Goal: Task Accomplishment & Management: Manage account settings

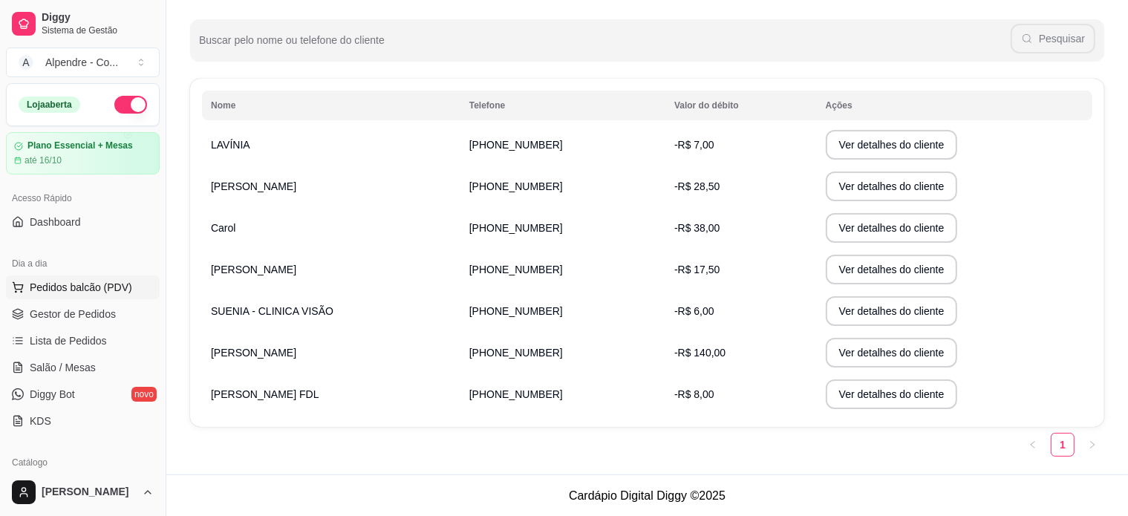
click at [66, 287] on span "Pedidos balcão (PDV)" at bounding box center [81, 287] width 103 height 15
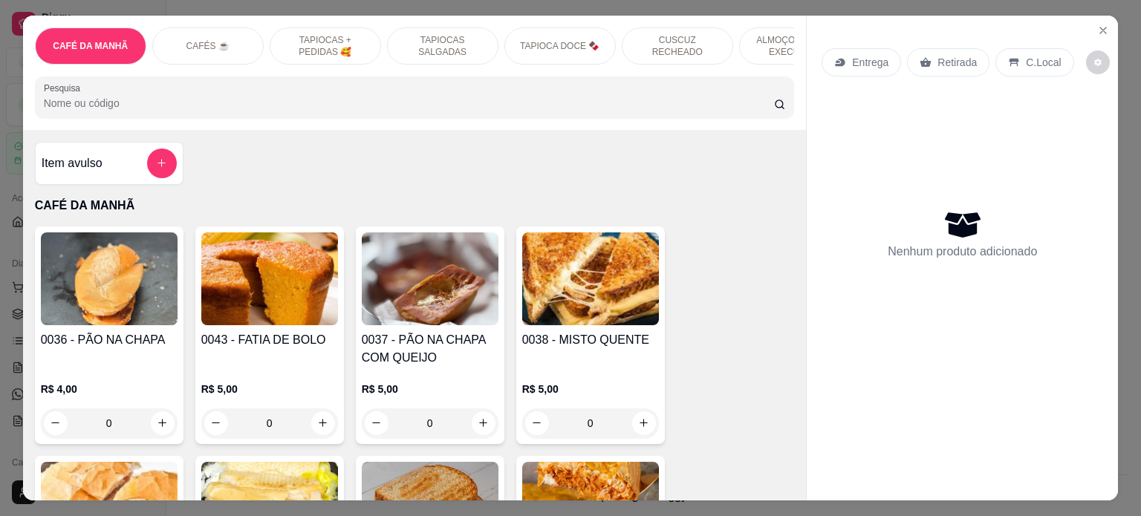
click at [317, 27] on div "TAPIOCAS + PEDIDAS 🥰" at bounding box center [325, 45] width 111 height 37
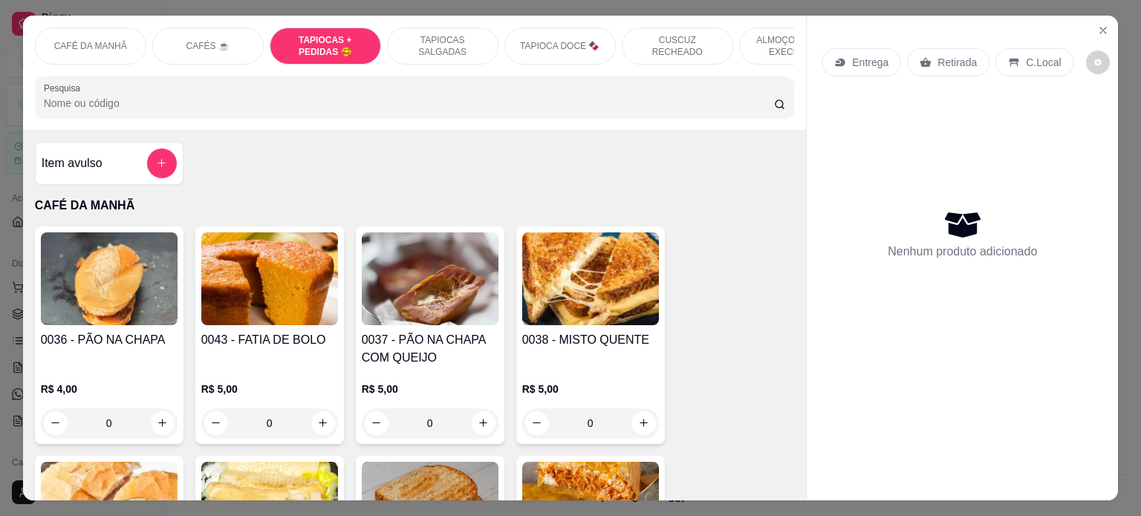
scroll to position [1273, 0]
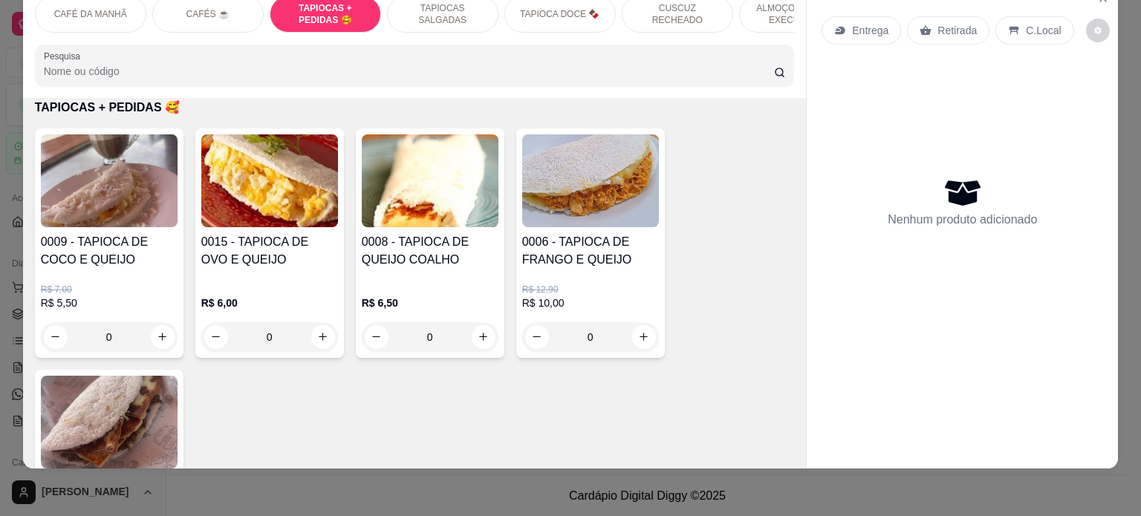
click at [325, 339] on div "0" at bounding box center [269, 337] width 137 height 30
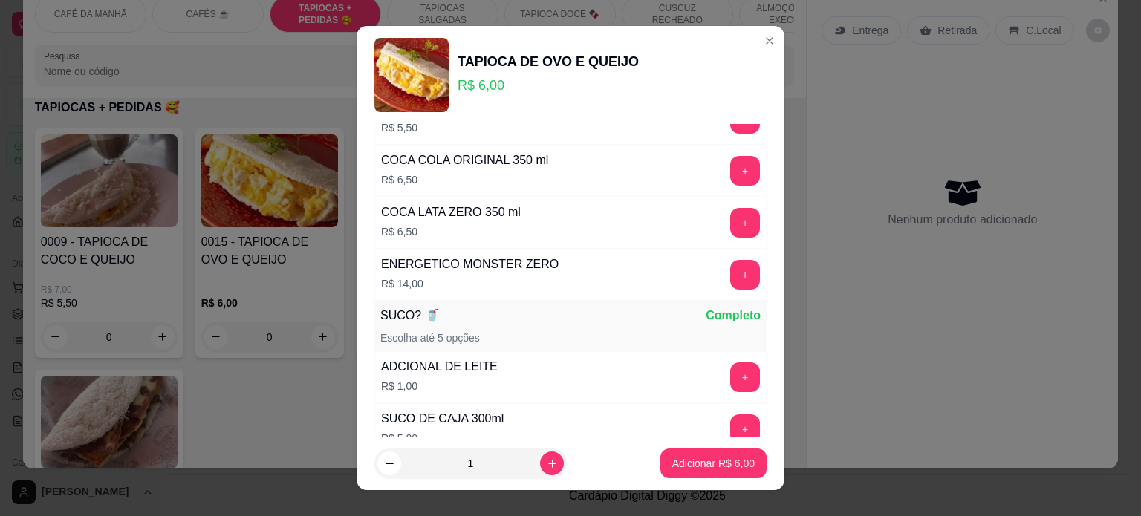
scroll to position [743, 0]
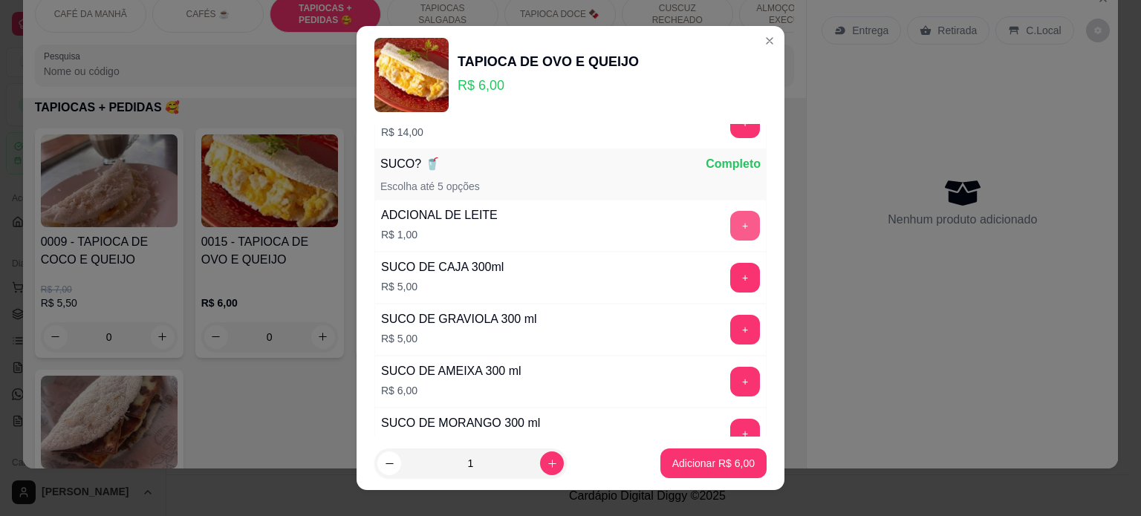
click at [730, 225] on button "+" at bounding box center [745, 226] width 30 height 30
click at [731, 323] on button "+" at bounding box center [745, 329] width 29 height 29
click at [701, 467] on p "Adicionar R$ 12,00" at bounding box center [710, 463] width 88 height 15
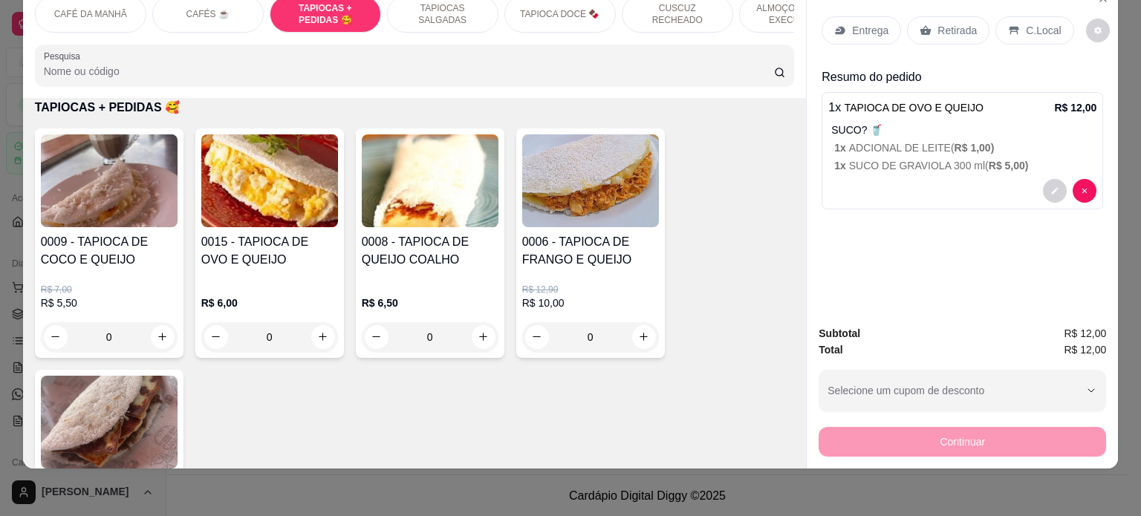
click at [853, 23] on p "Entrega" at bounding box center [870, 30] width 36 height 15
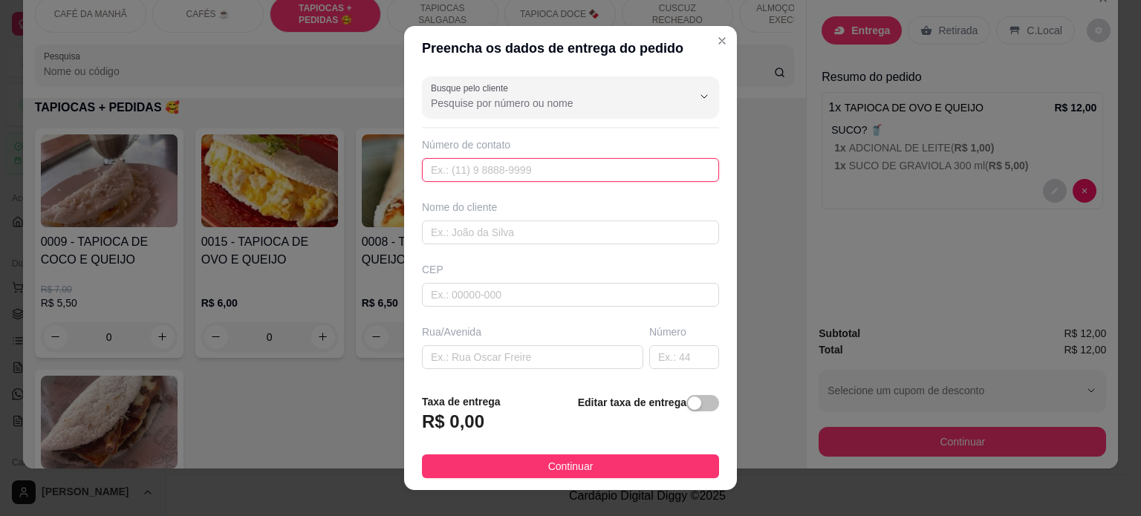
click at [504, 173] on input "text" at bounding box center [570, 170] width 297 height 24
click at [467, 235] on input "text" at bounding box center [570, 233] width 297 height 24
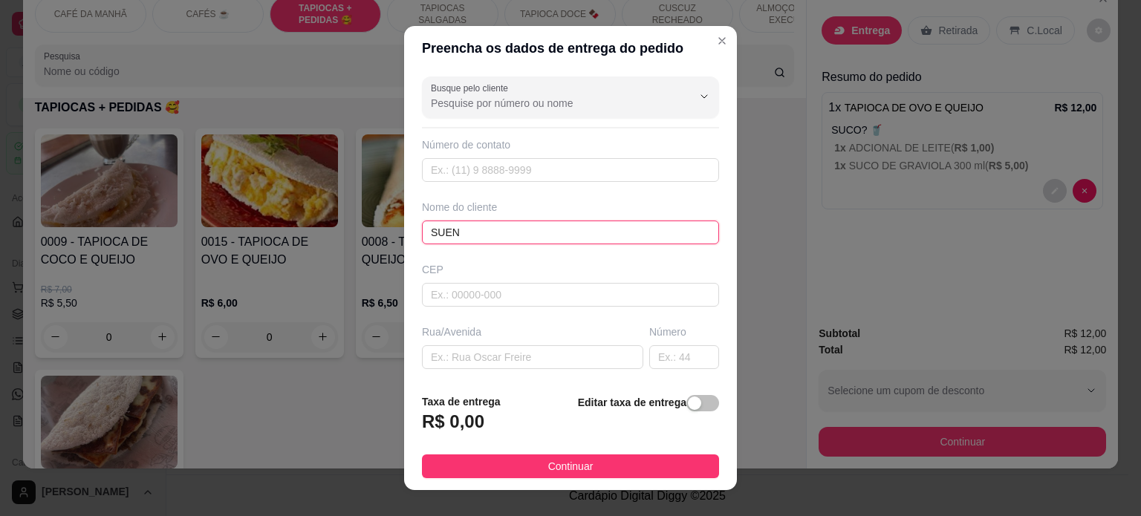
type input "SUEN"
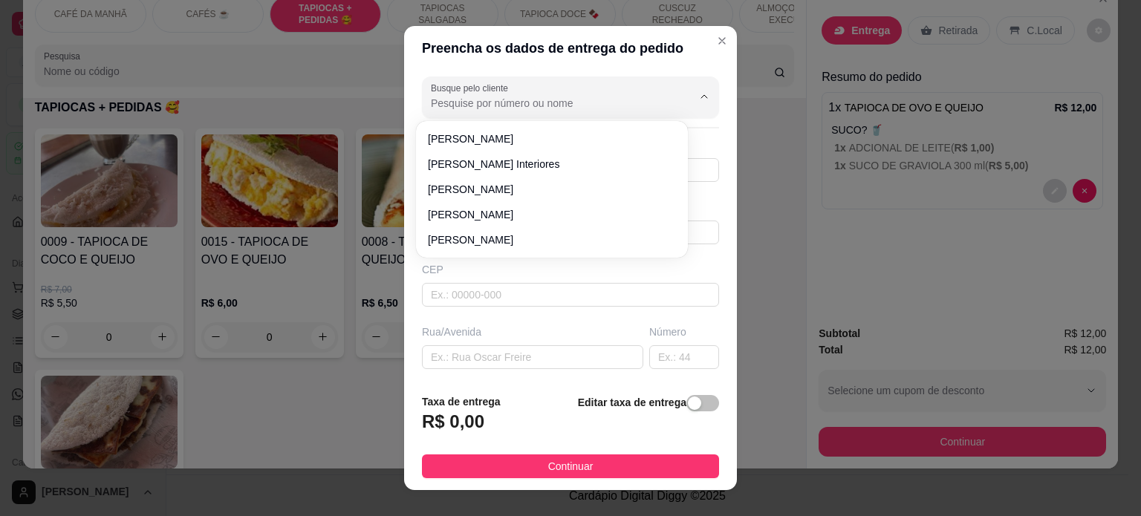
click at [478, 105] on input "Busque pelo cliente" at bounding box center [550, 103] width 238 height 15
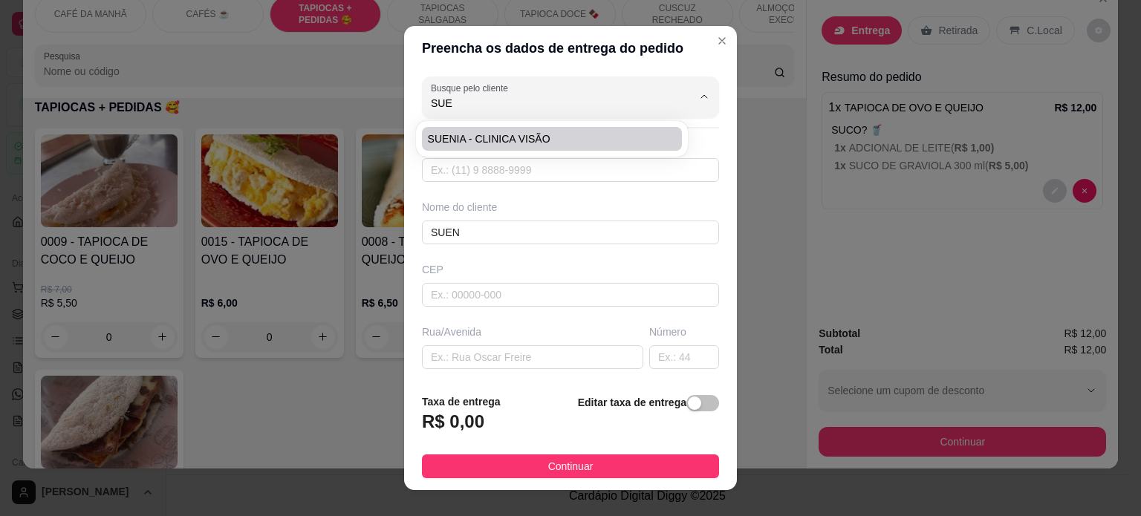
click at [487, 131] on span "SUENIA - CLINICA VISÃO" at bounding box center [544, 138] width 233 height 15
type input "SUENIA - CLINICA VISÃO"
type input "8330229539"
type input "SUENIA - CLINICA VISÃO"
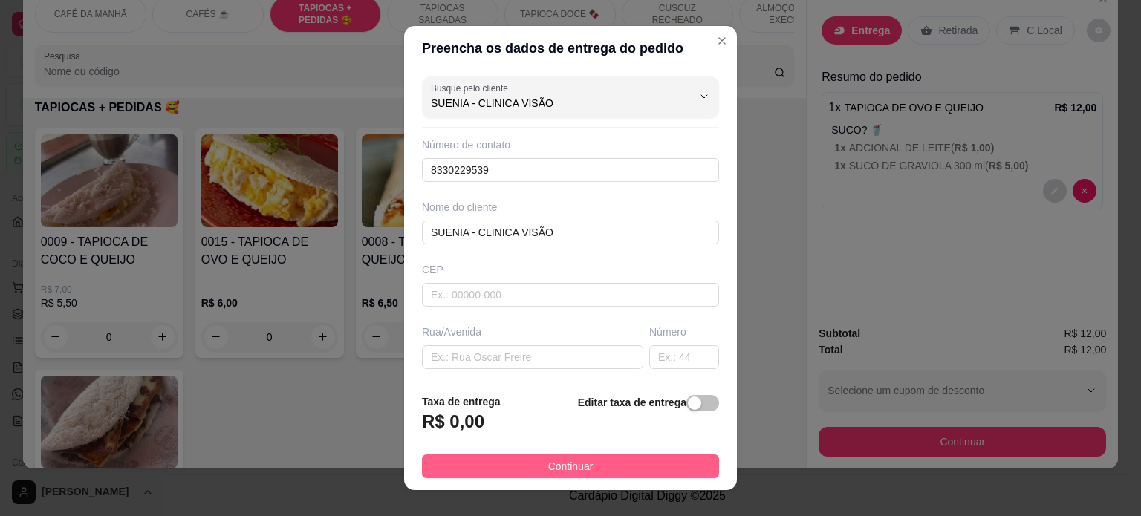
type input "SUENIA - CLINICA VISÃO"
click at [557, 464] on span "Continuar" at bounding box center [570, 466] width 45 height 16
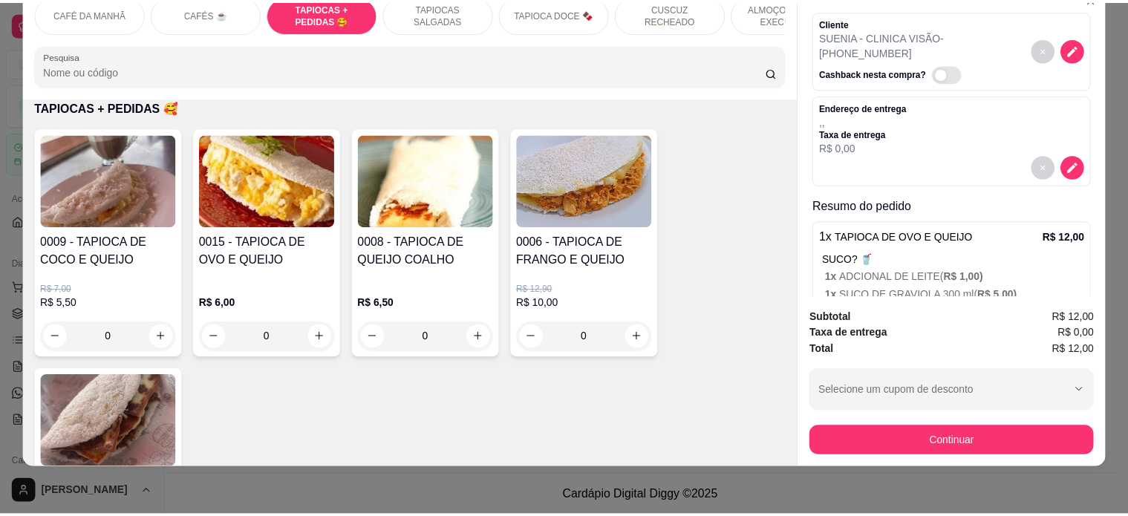
scroll to position [0, 0]
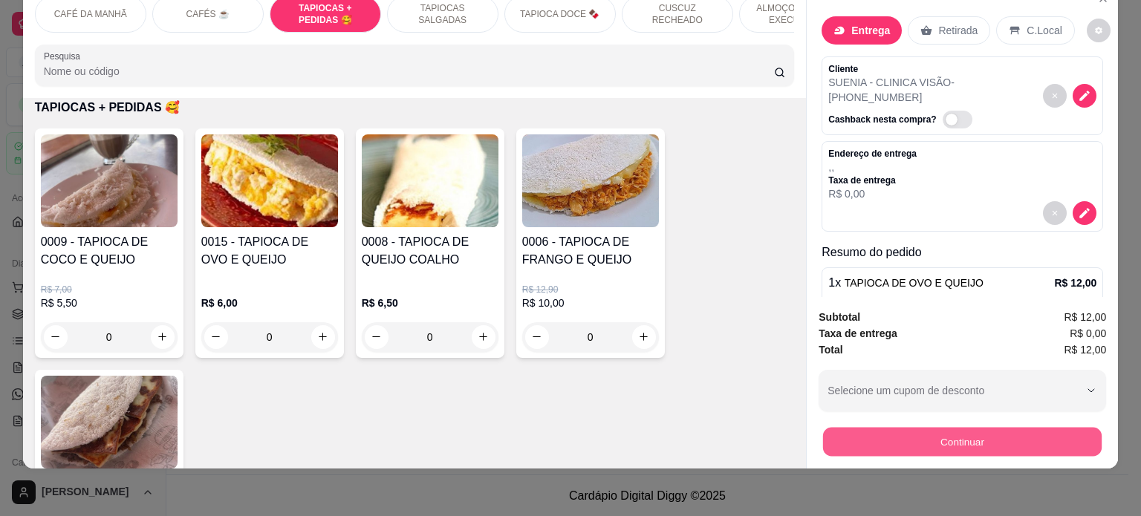
click at [975, 428] on button "Continuar" at bounding box center [962, 442] width 279 height 29
click at [967, 433] on button "Continuar" at bounding box center [962, 442] width 279 height 29
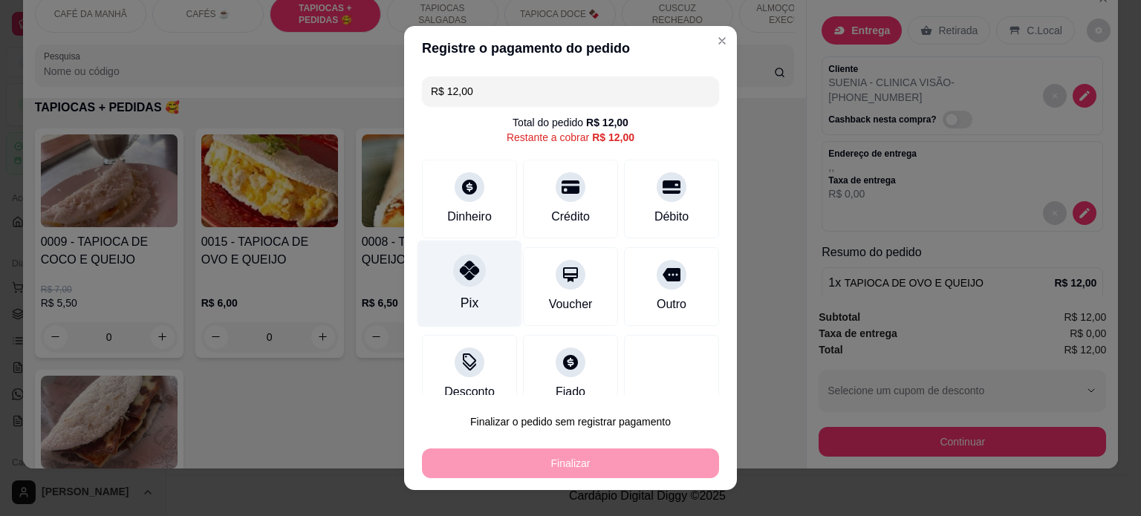
click at [464, 273] on icon at bounding box center [469, 270] width 19 height 19
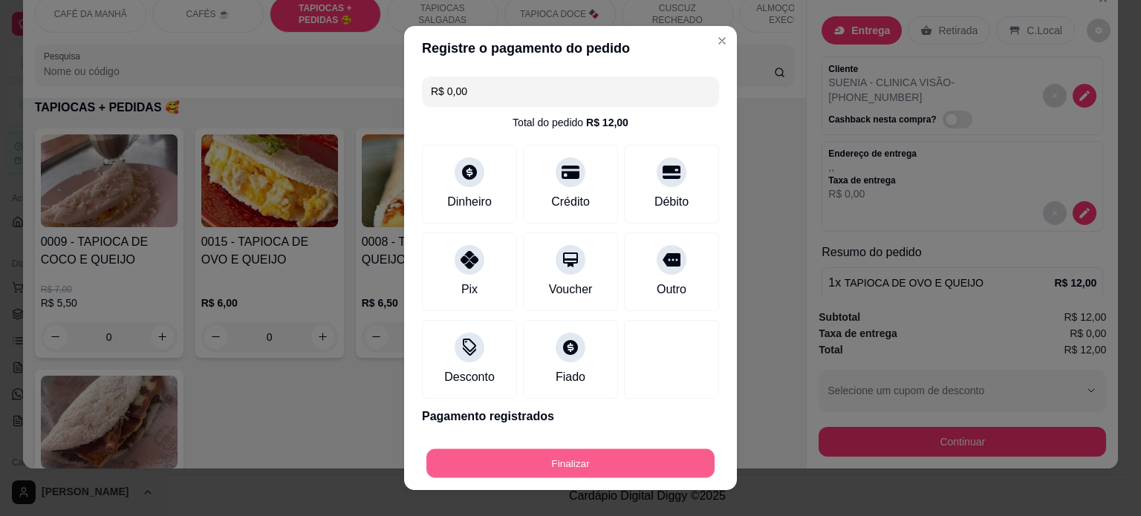
click at [524, 466] on button "Finalizar" at bounding box center [570, 463] width 288 height 29
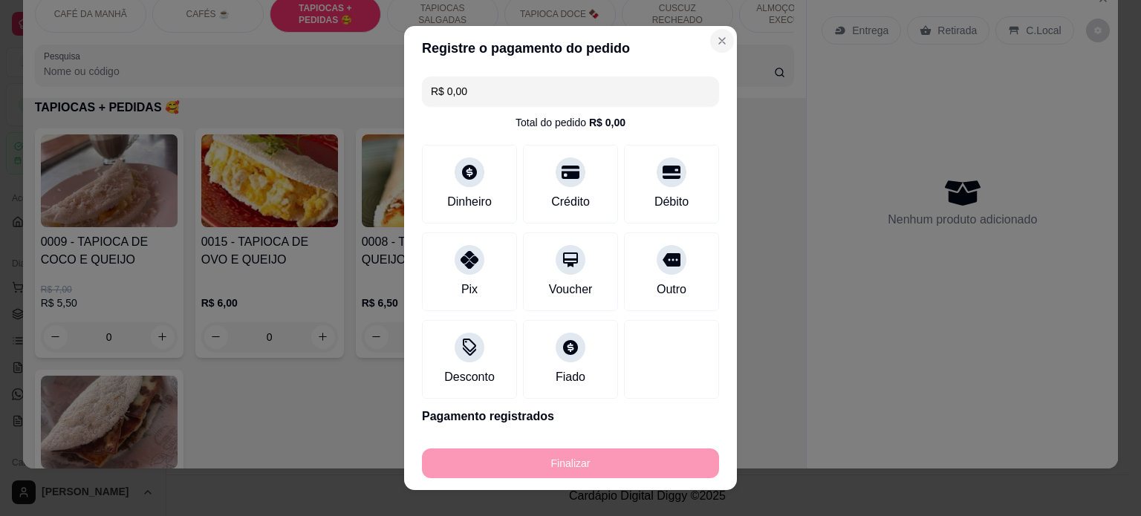
type input "-R$ 12,00"
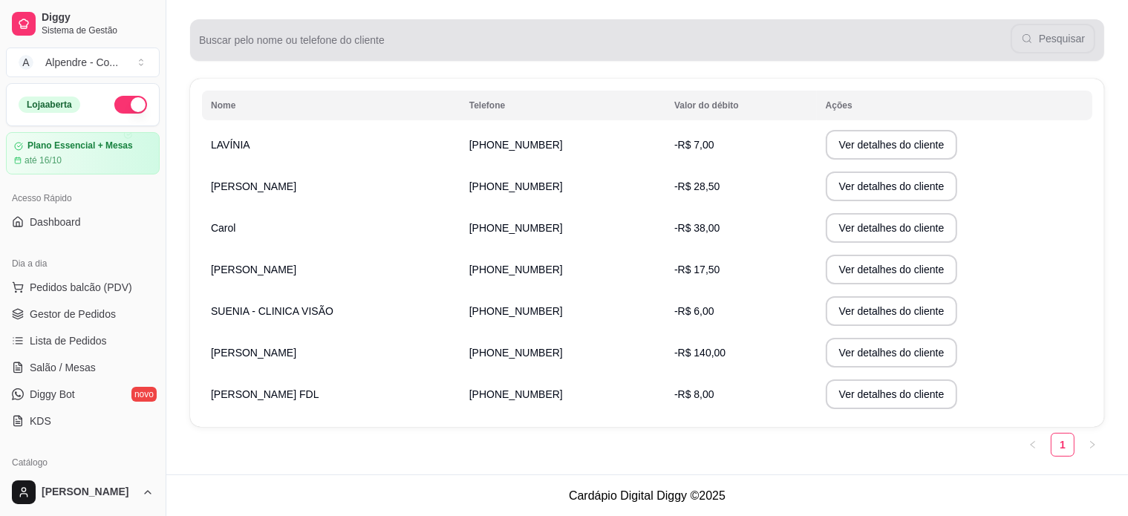
click at [709, 39] on input "Buscar pelo nome ou telefone do cliente" at bounding box center [605, 46] width 812 height 15
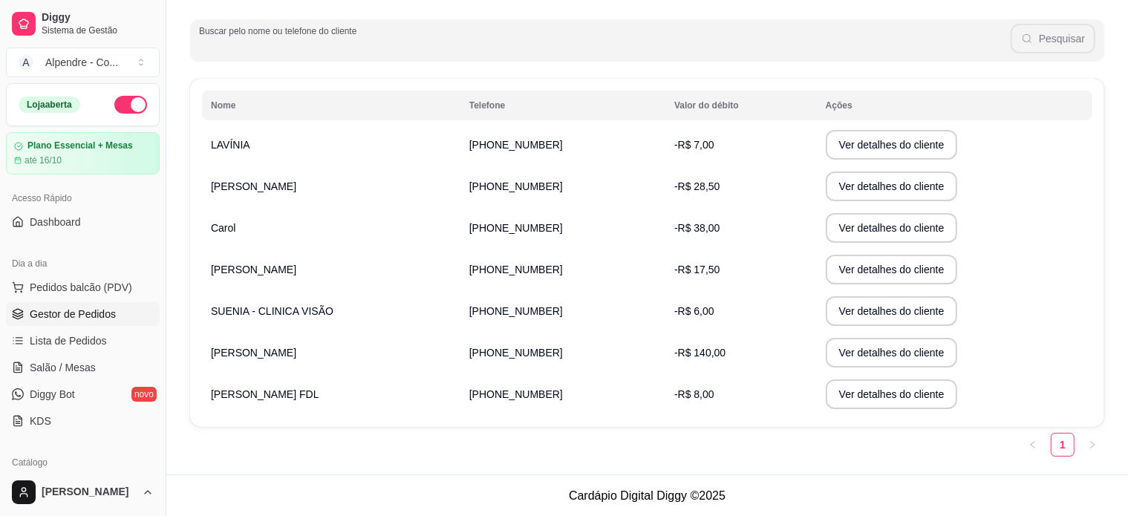
click at [46, 321] on link "Gestor de Pedidos" at bounding box center [83, 314] width 154 height 24
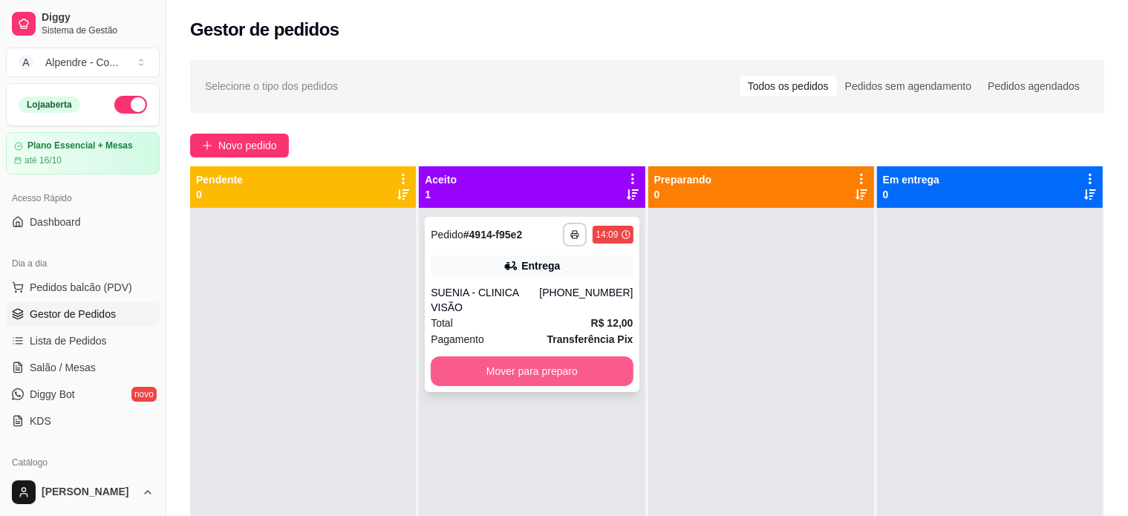
click at [547, 357] on button "Mover para preparo" at bounding box center [532, 372] width 202 height 30
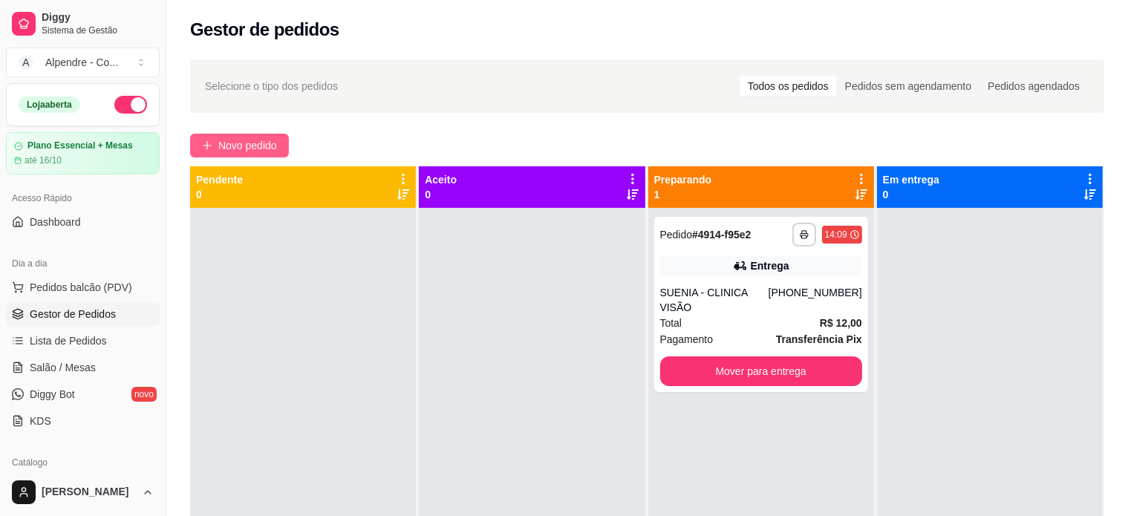
click at [239, 139] on span "Novo pedido" at bounding box center [247, 145] width 59 height 16
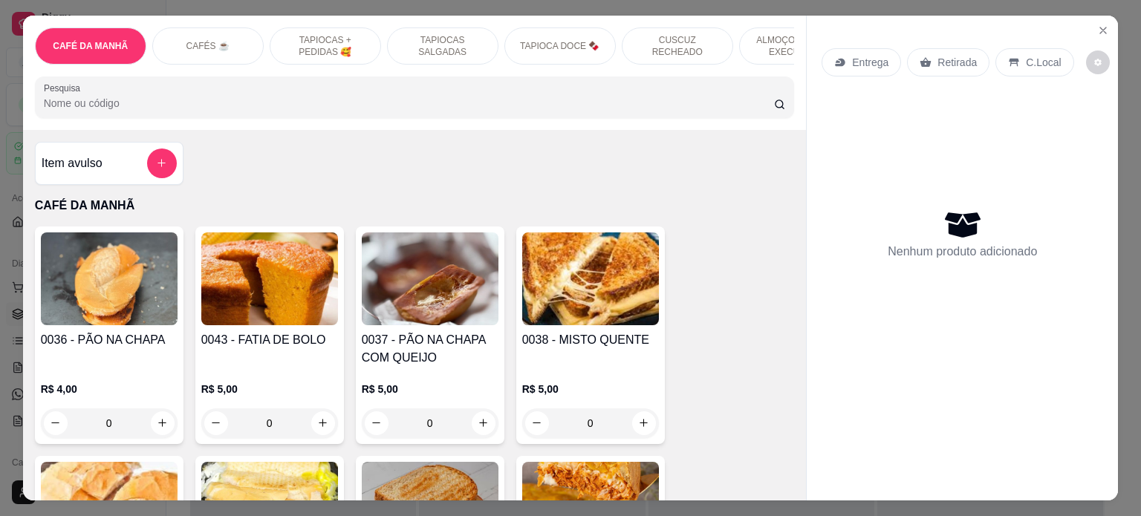
click at [752, 50] on p "ALMOÇO - PRATO EXECUTIVO" at bounding box center [795, 46] width 86 height 24
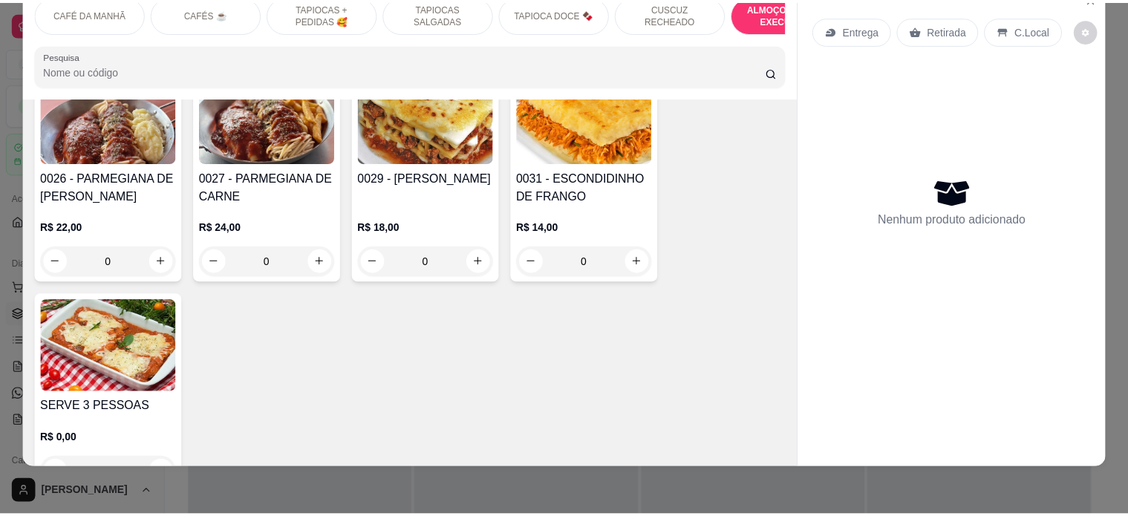
scroll to position [3269, 0]
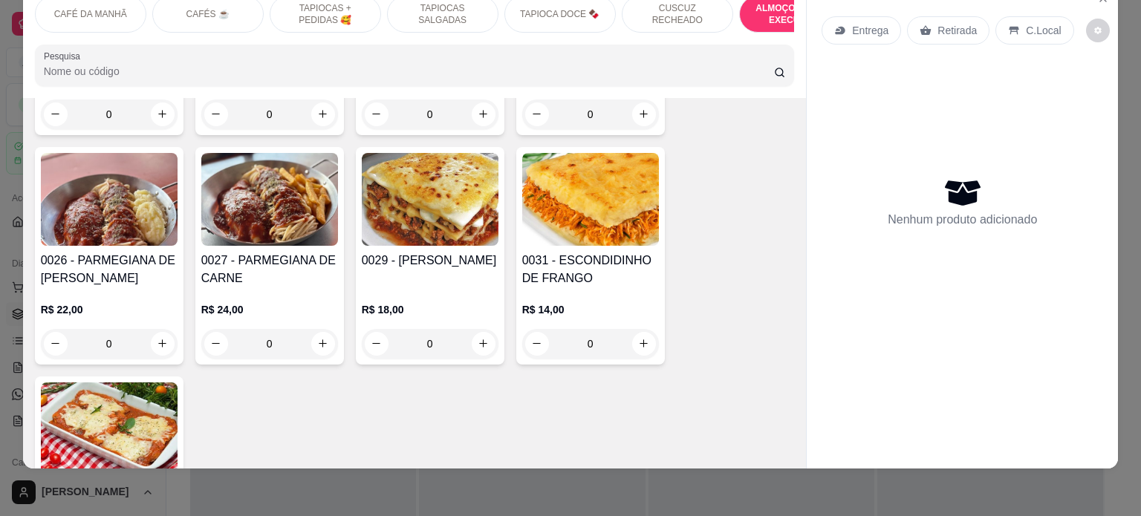
click at [469, 329] on div "0" at bounding box center [430, 344] width 137 height 30
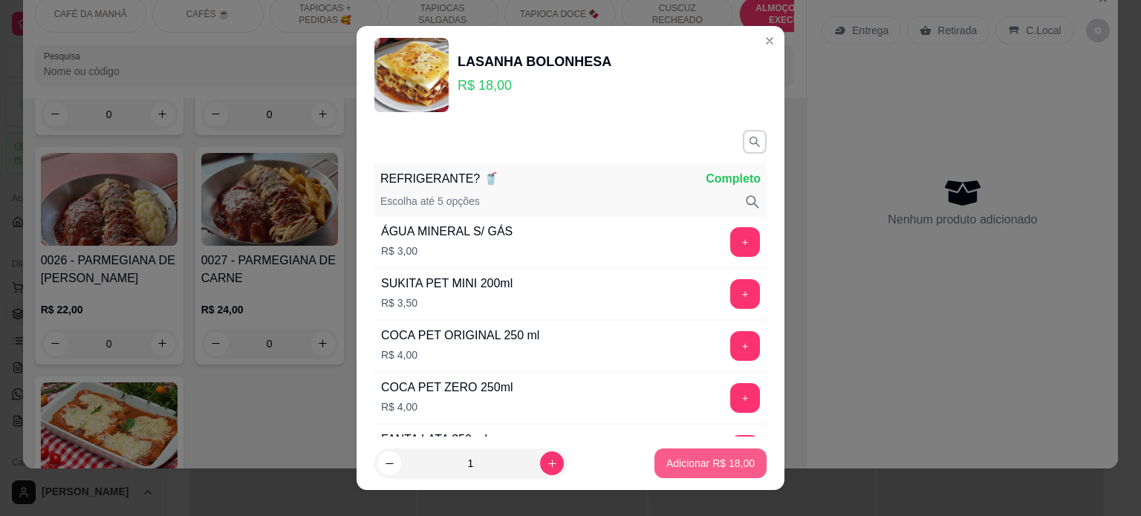
click at [701, 463] on p "Adicionar R$ 18,00" at bounding box center [710, 463] width 88 height 15
type input "1"
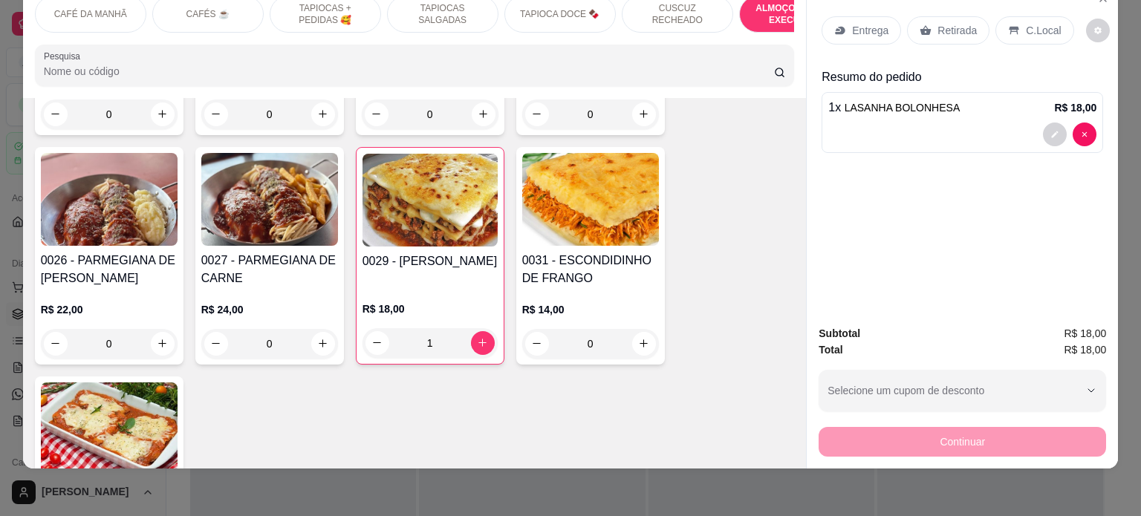
click at [844, 16] on div "Entrega" at bounding box center [861, 30] width 79 height 28
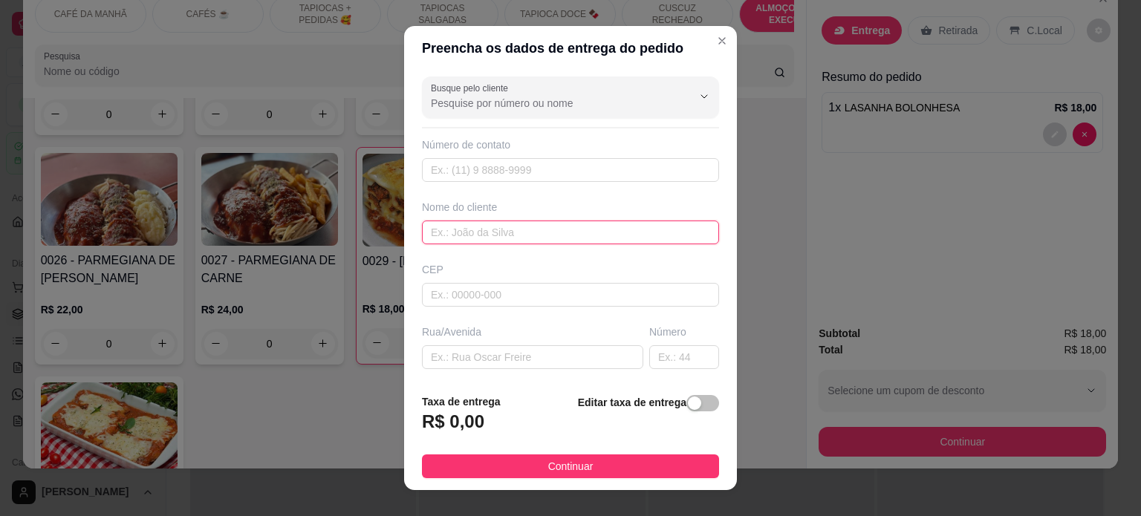
click at [484, 227] on input "text" at bounding box center [570, 233] width 297 height 24
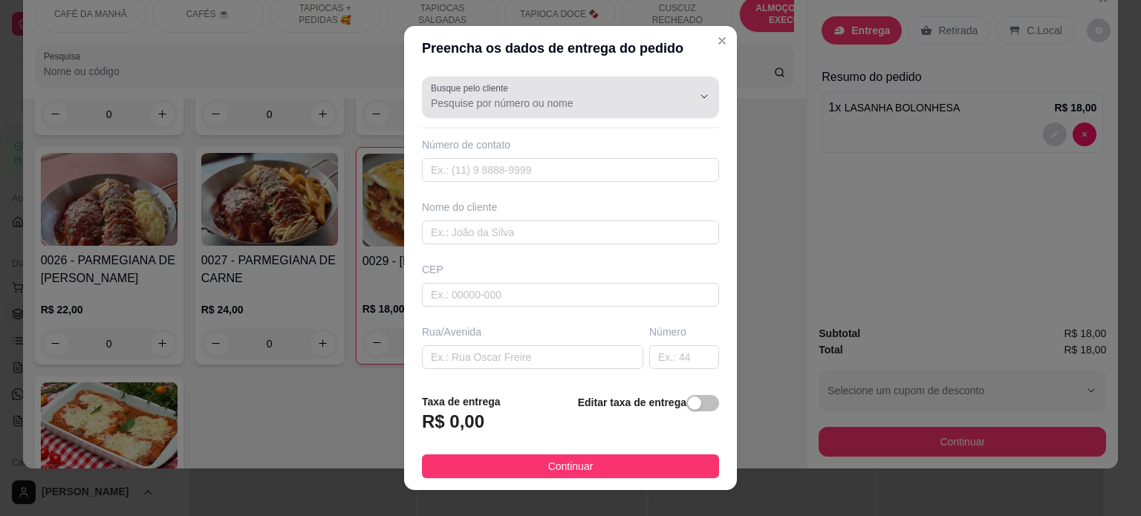
click at [495, 111] on div at bounding box center [570, 97] width 279 height 30
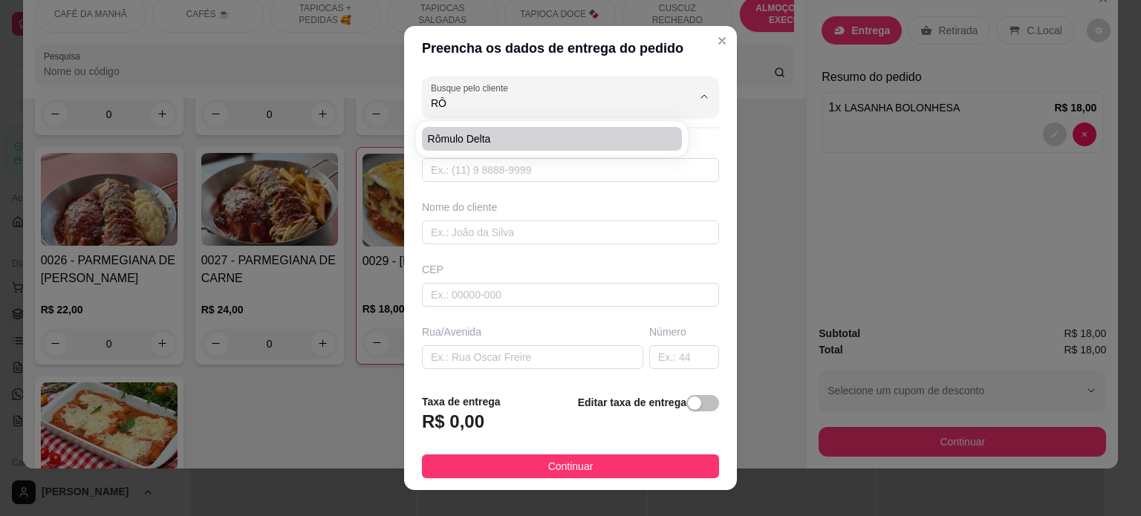
click at [492, 134] on span "Rômulo Delta" at bounding box center [544, 138] width 233 height 15
type input "Rômulo Delta"
type input "8398657098"
type input "Rômulo Delta"
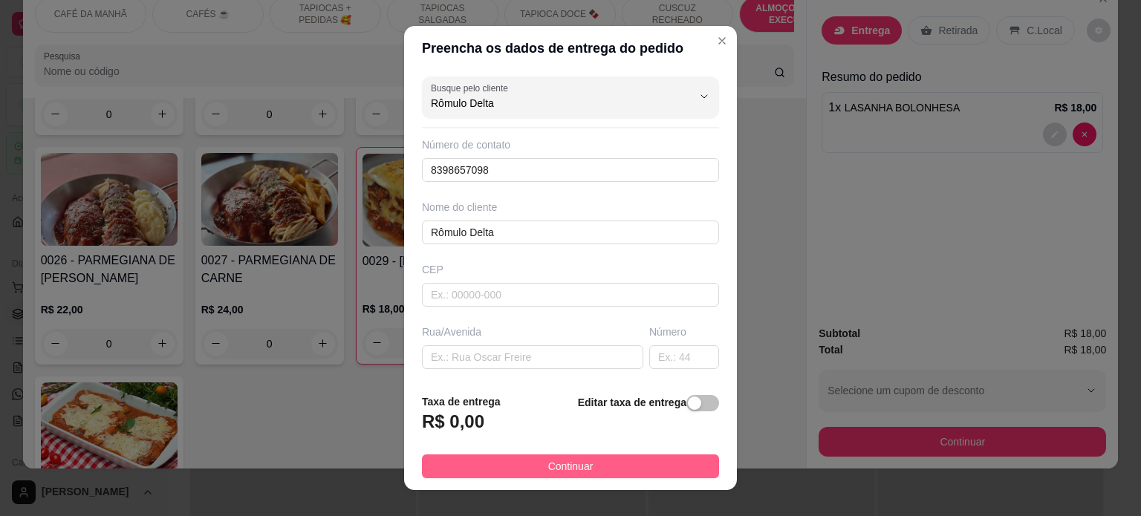
type input "Rômulo Delta"
click at [548, 461] on span "Continuar" at bounding box center [570, 466] width 45 height 16
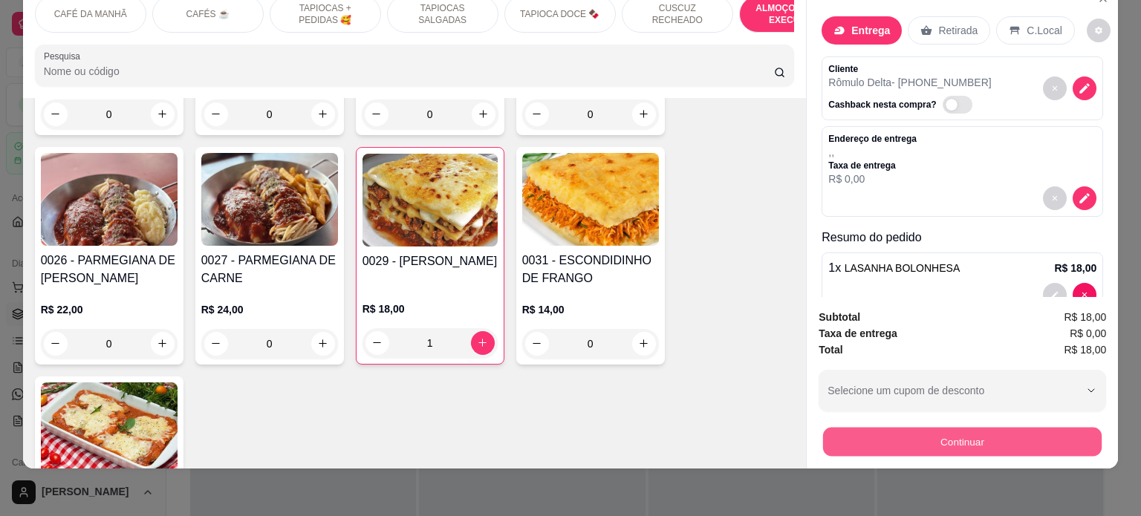
click at [952, 432] on button "Continuar" at bounding box center [962, 442] width 279 height 29
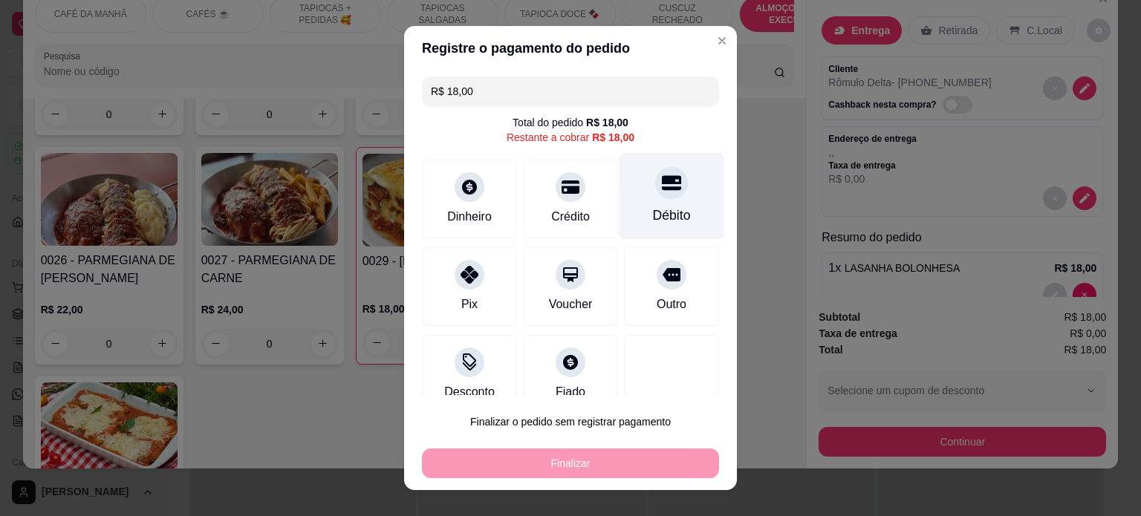
click at [672, 204] on div "Débito" at bounding box center [672, 195] width 105 height 87
type input "R$ 0,00"
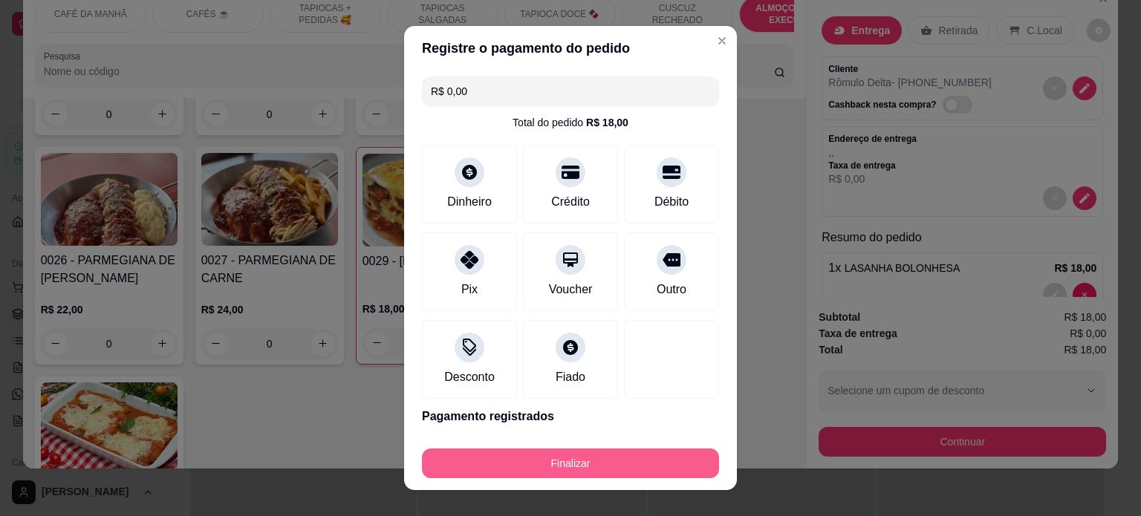
click at [600, 465] on button "Finalizar" at bounding box center [570, 464] width 297 height 30
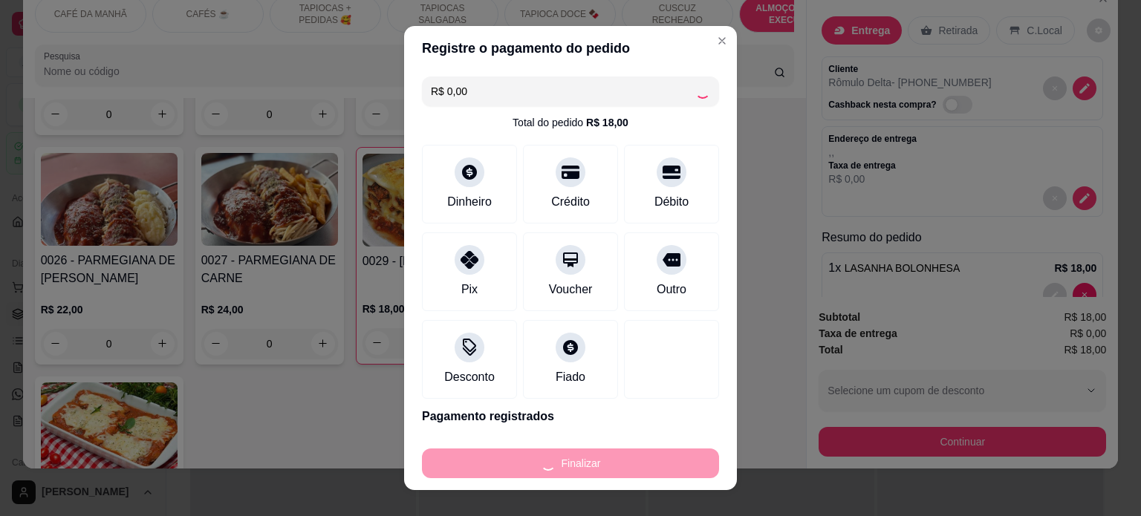
type input "0"
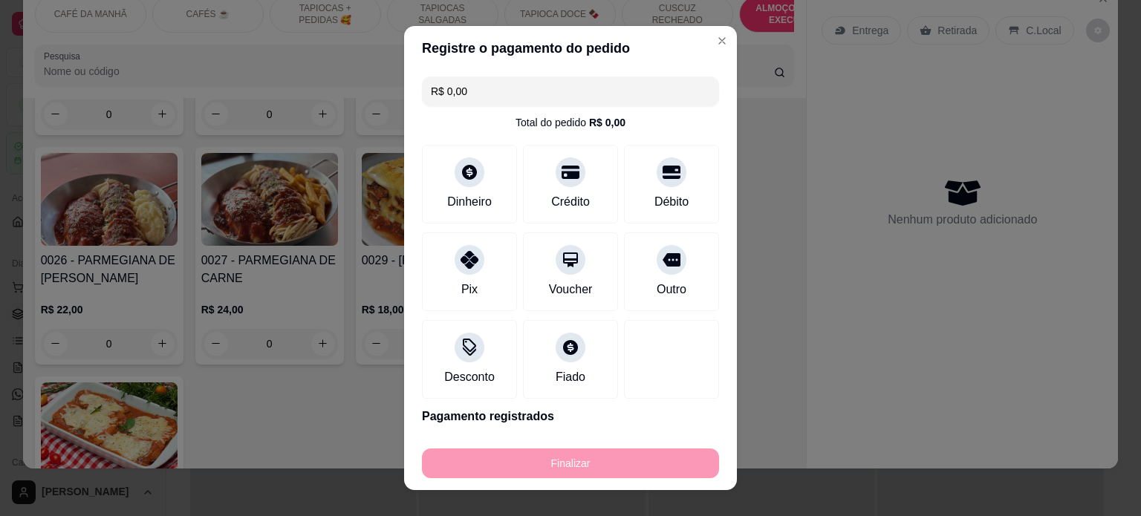
type input "-R$ 18,00"
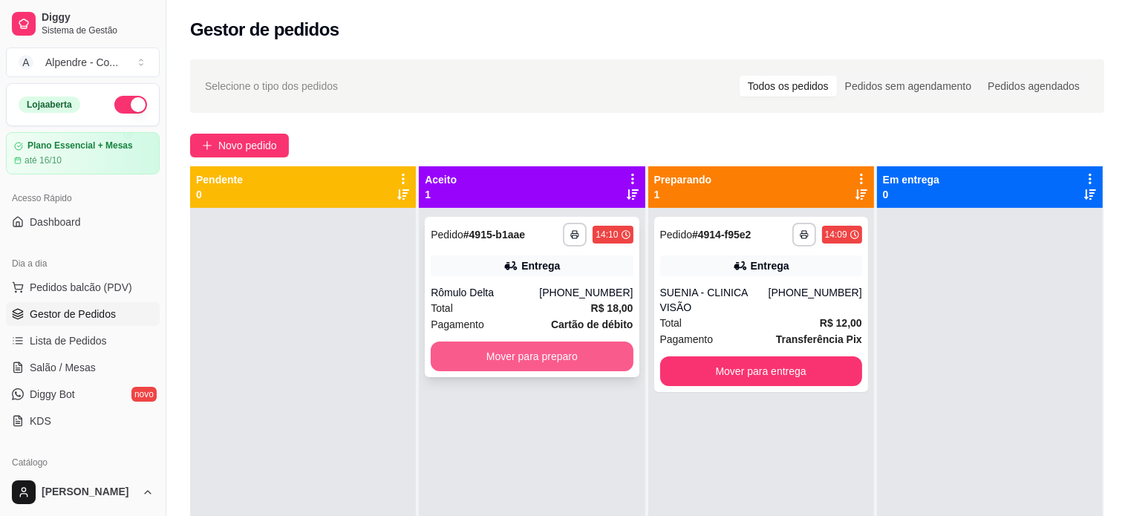
click at [546, 353] on button "Mover para preparo" at bounding box center [532, 357] width 202 height 30
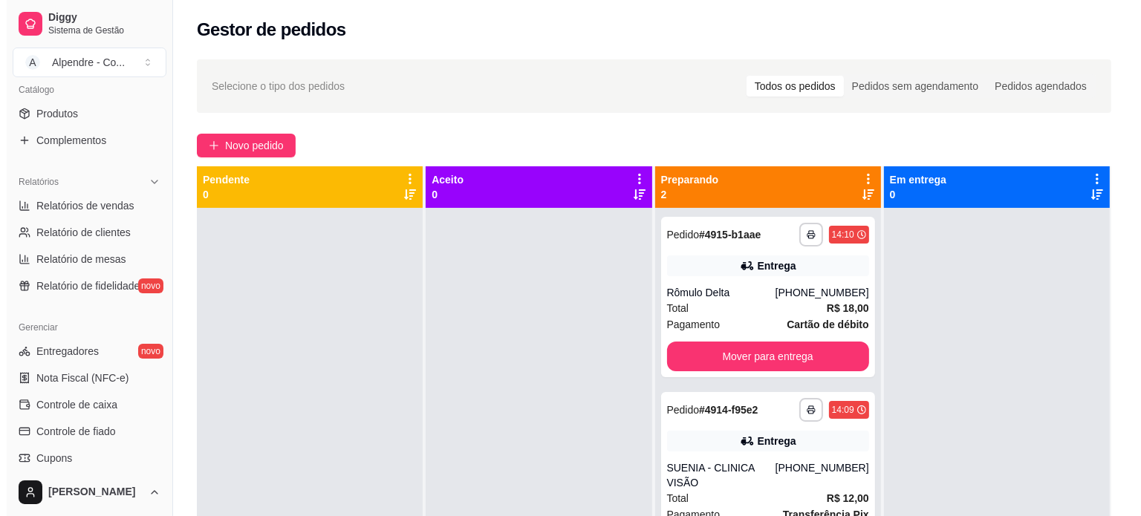
scroll to position [446, 0]
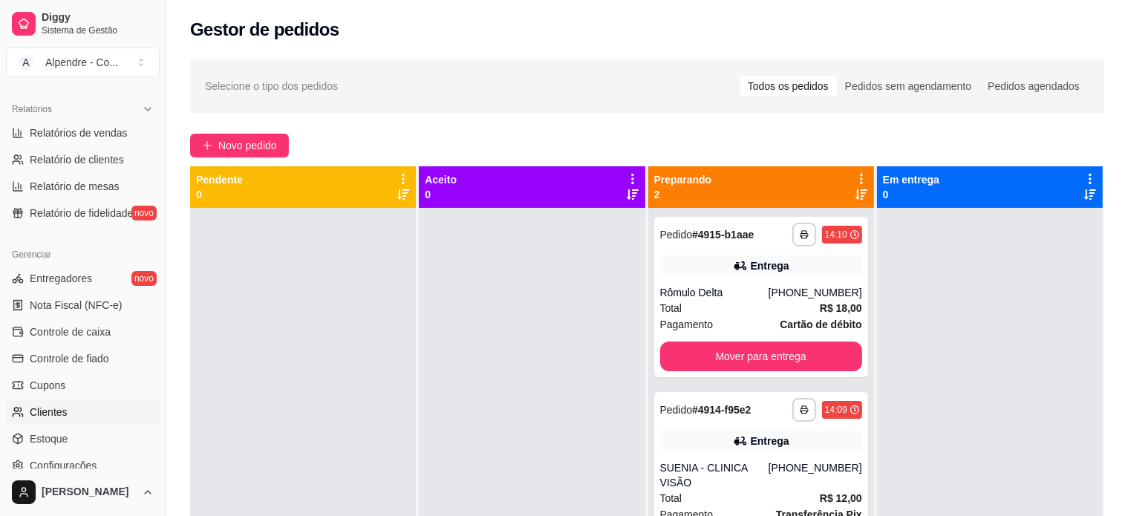
click at [74, 406] on link "Clientes" at bounding box center [83, 412] width 154 height 24
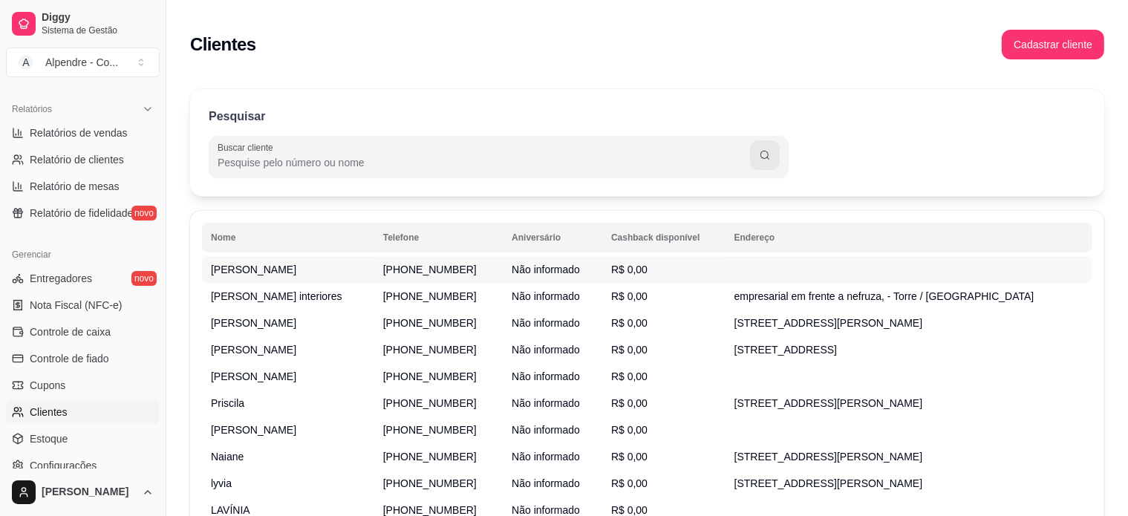
click at [651, 270] on td "R$ 0,00" at bounding box center [663, 269] width 123 height 27
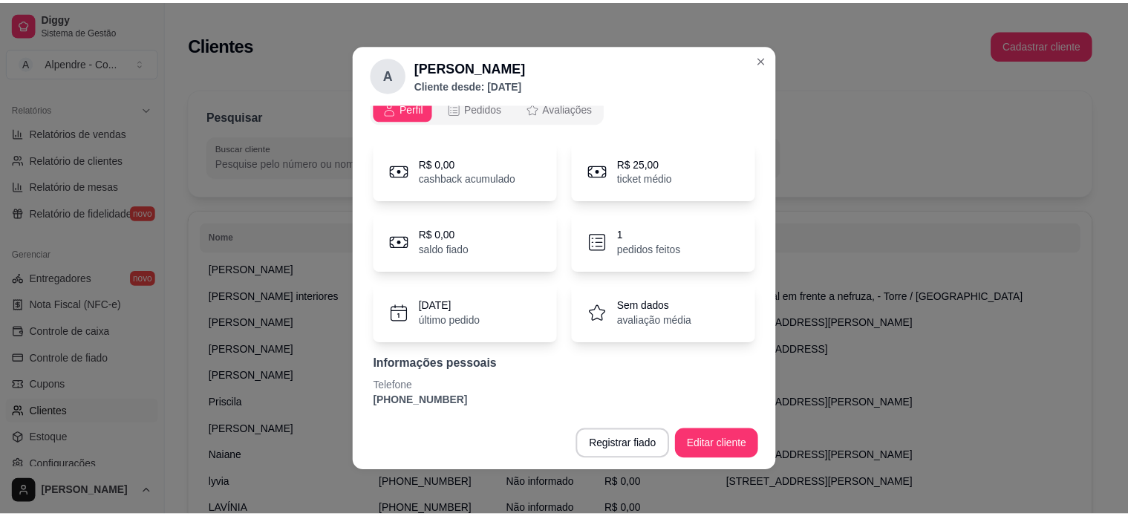
scroll to position [21, 0]
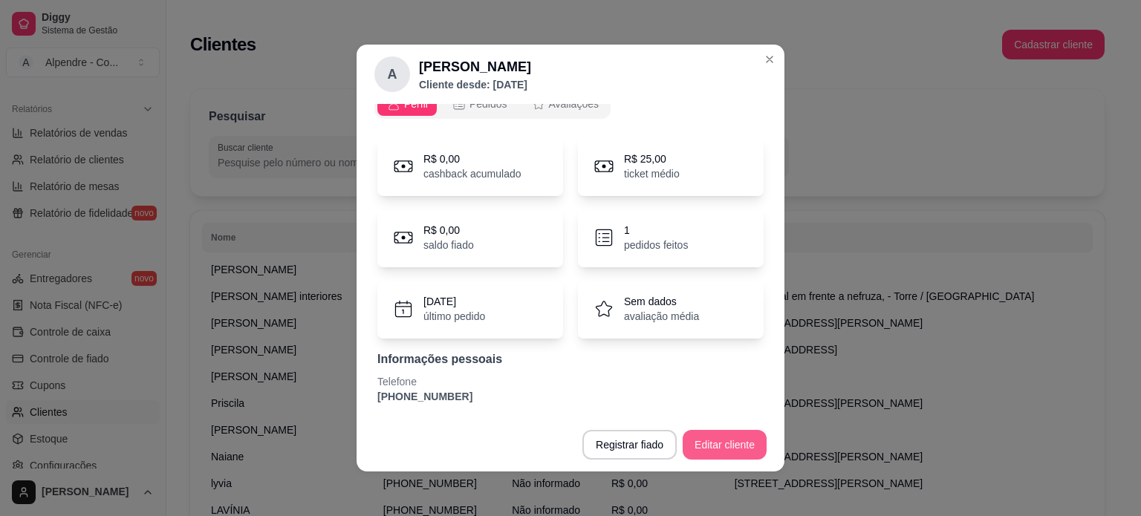
click at [709, 442] on button "Editar cliente" at bounding box center [725, 445] width 84 height 30
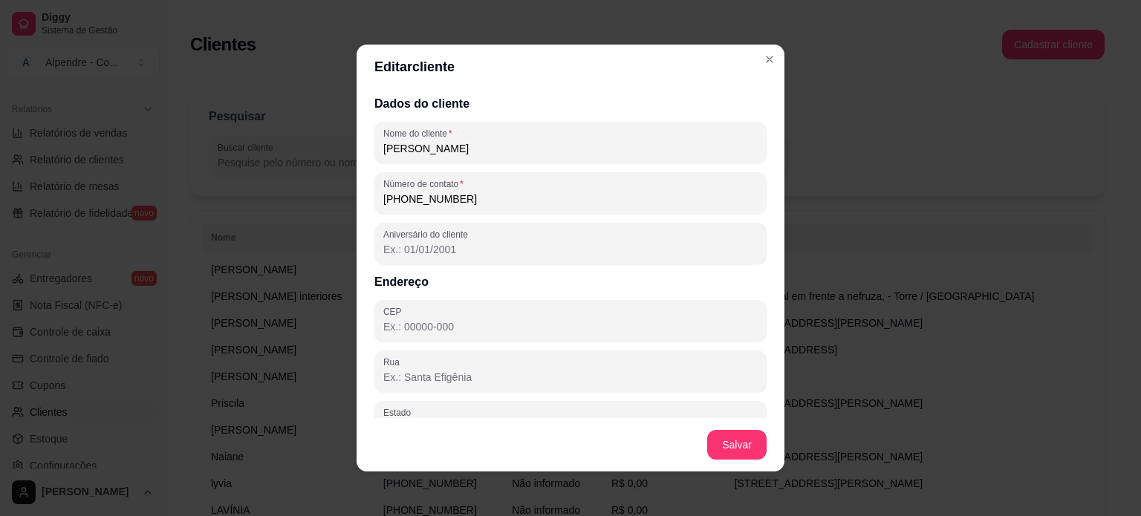
drag, startPoint x: 418, startPoint y: 154, endPoint x: 339, endPoint y: 145, distance: 80.0
click at [339, 145] on div "Editar cliente Dados do cliente Nome do cliente [PERSON_NAME] Número de contato…" at bounding box center [570, 258] width 1141 height 516
type input "[PERSON_NAME]"
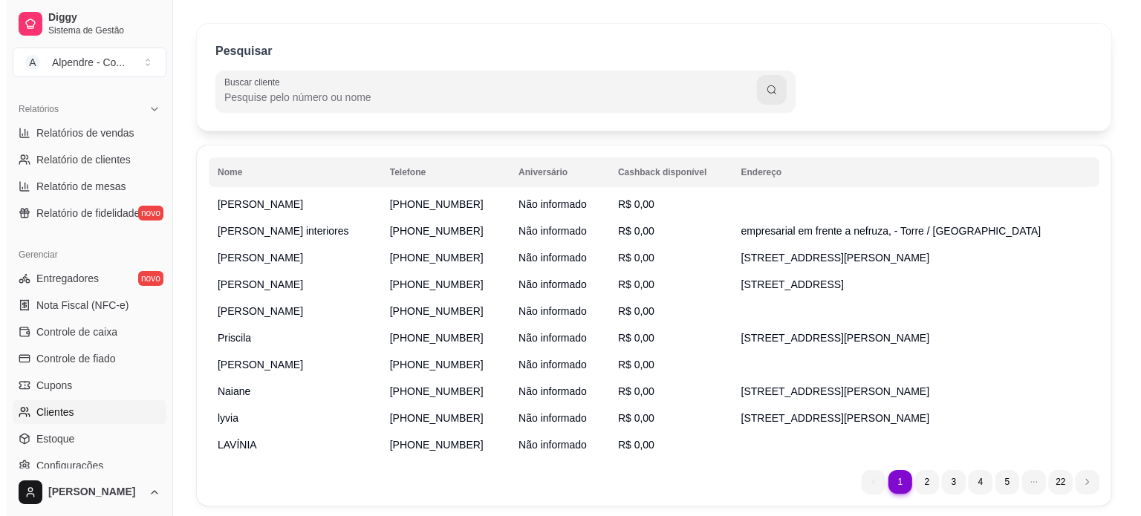
scroll to position [0, 0]
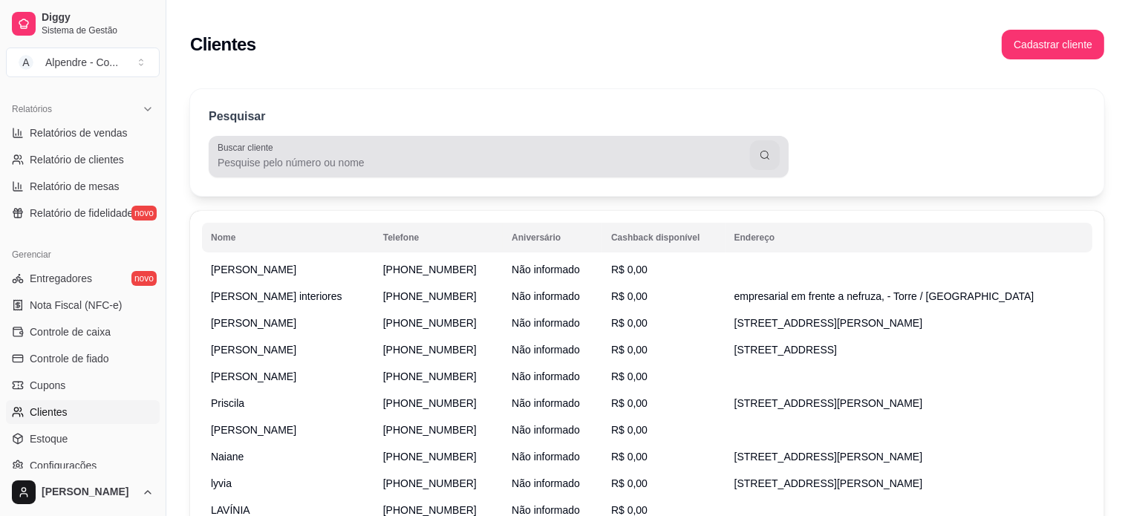
click at [345, 170] on div at bounding box center [499, 157] width 562 height 30
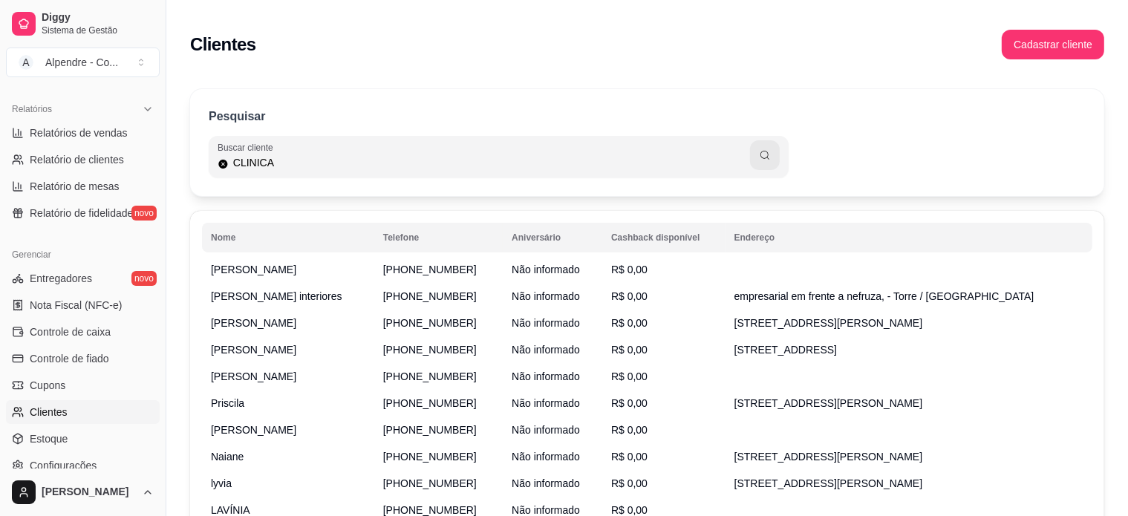
type input "CLINICA"
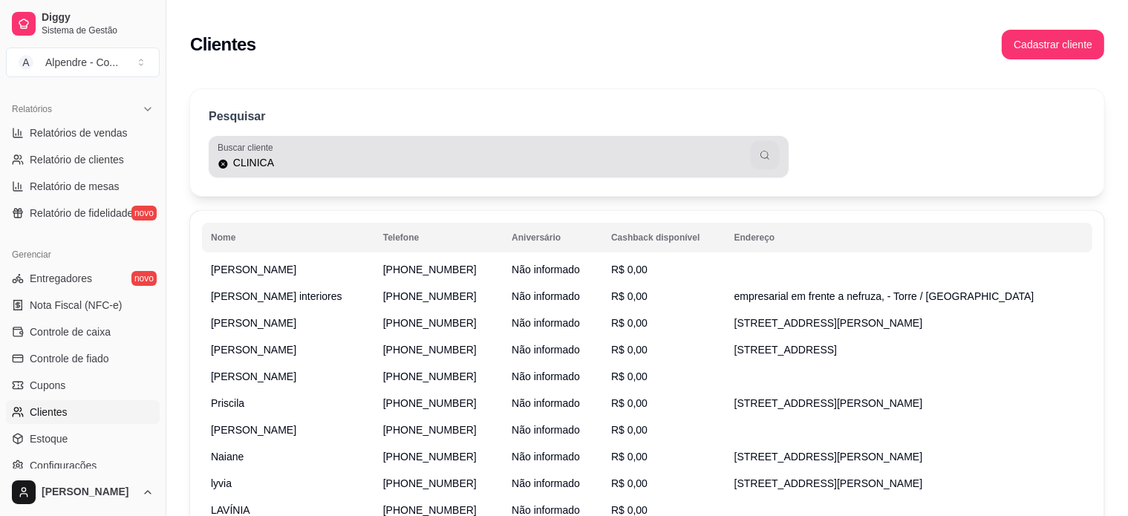
click at [767, 157] on icon "button" at bounding box center [765, 155] width 8 height 9
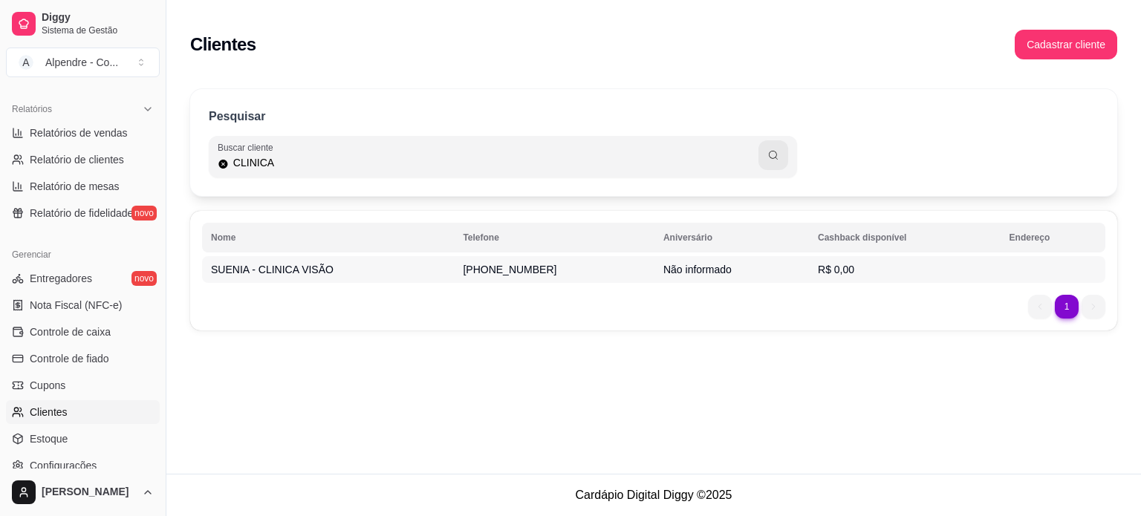
click at [415, 270] on td "SUENIA - CLINICA VISÃO" at bounding box center [328, 269] width 252 height 27
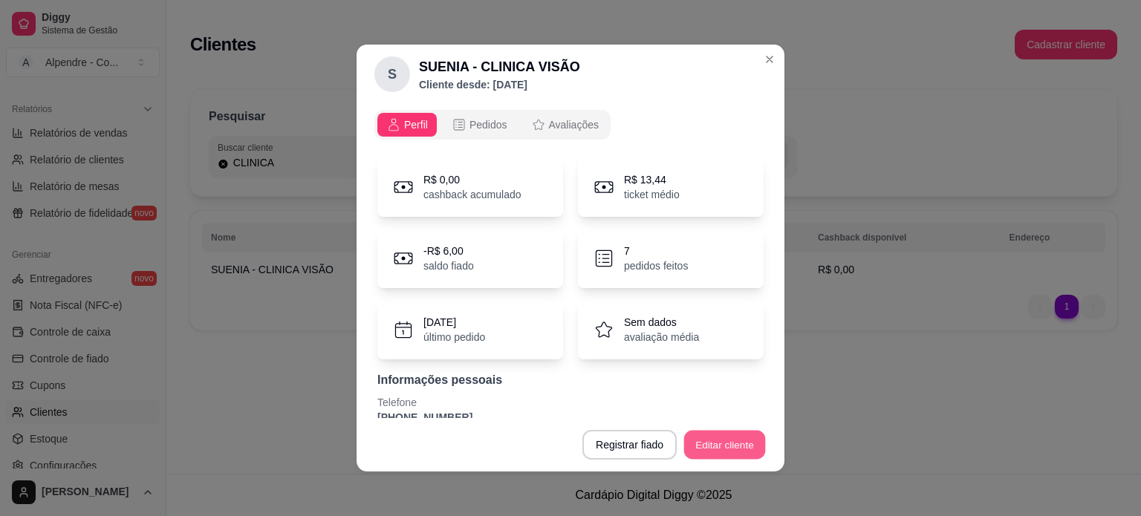
click at [712, 441] on button "Editar cliente" at bounding box center [725, 445] width 82 height 29
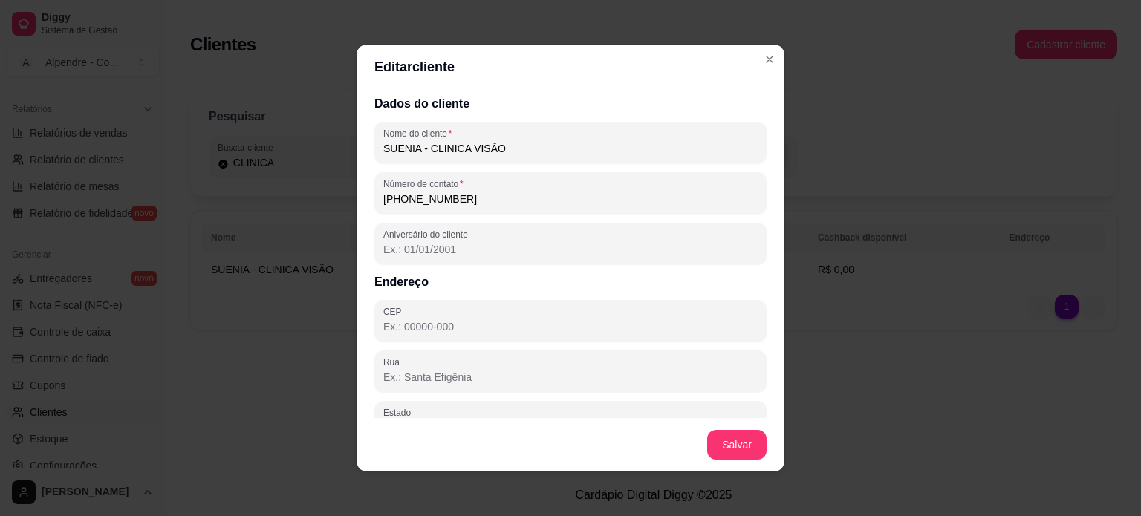
drag, startPoint x: 398, startPoint y: 196, endPoint x: 457, endPoint y: 196, distance: 58.7
click at [457, 196] on input "[PHONE_NUMBER]" at bounding box center [570, 199] width 374 height 15
paste input "8 3930-28020"
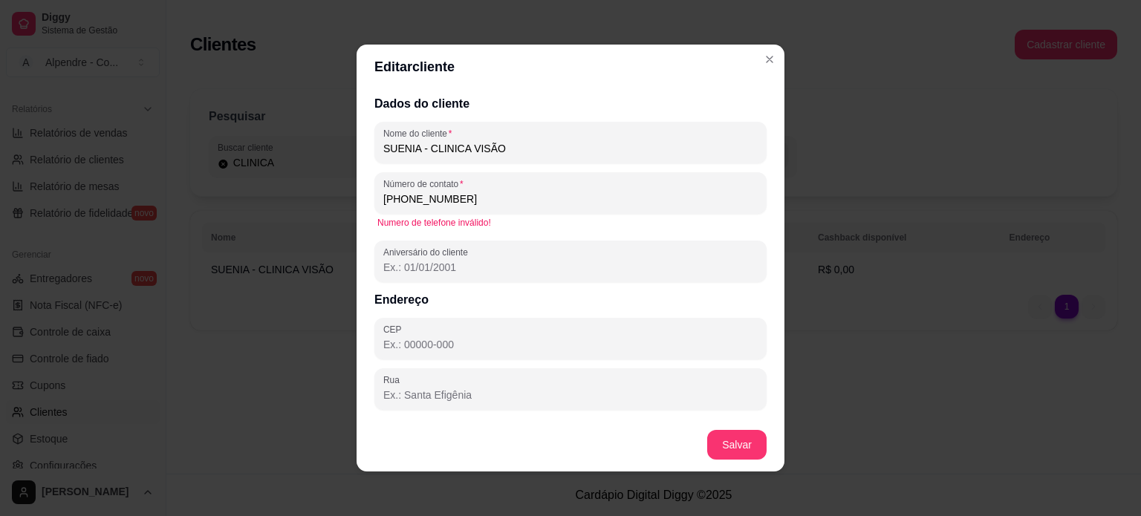
drag, startPoint x: 462, startPoint y: 203, endPoint x: 365, endPoint y: 197, distance: 97.5
click at [365, 197] on div "Dados do cliente Nome do cliente SUENIA - CLINICA VISÃO Número de contato [PHON…" at bounding box center [571, 253] width 428 height 329
paste input "9302-"
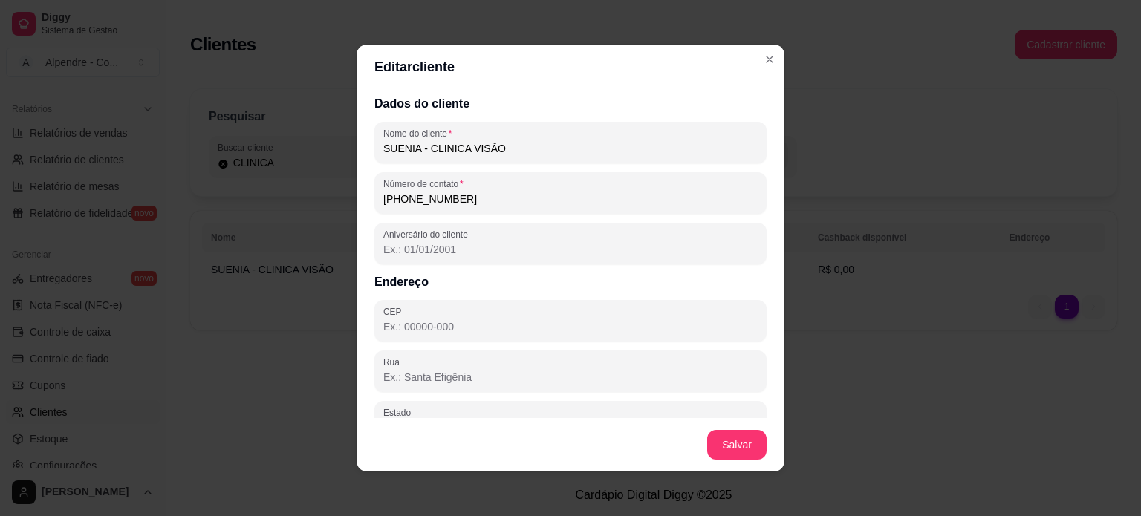
click at [396, 199] on input "[PHONE_NUMBER]" at bounding box center [570, 199] width 374 height 15
type input "[PHONE_NUMBER]"
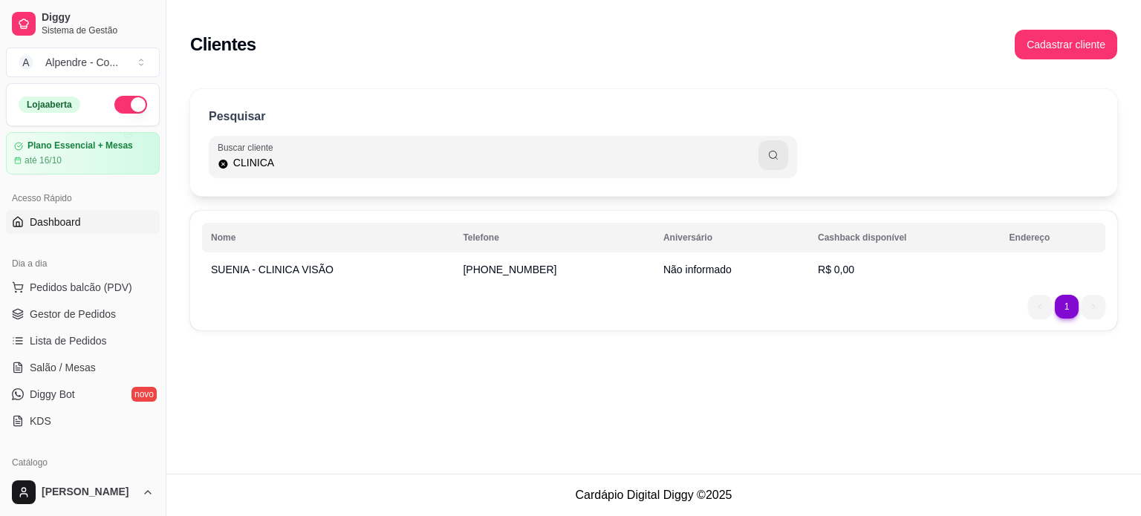
click at [51, 227] on span "Dashboard" at bounding box center [55, 222] width 51 height 15
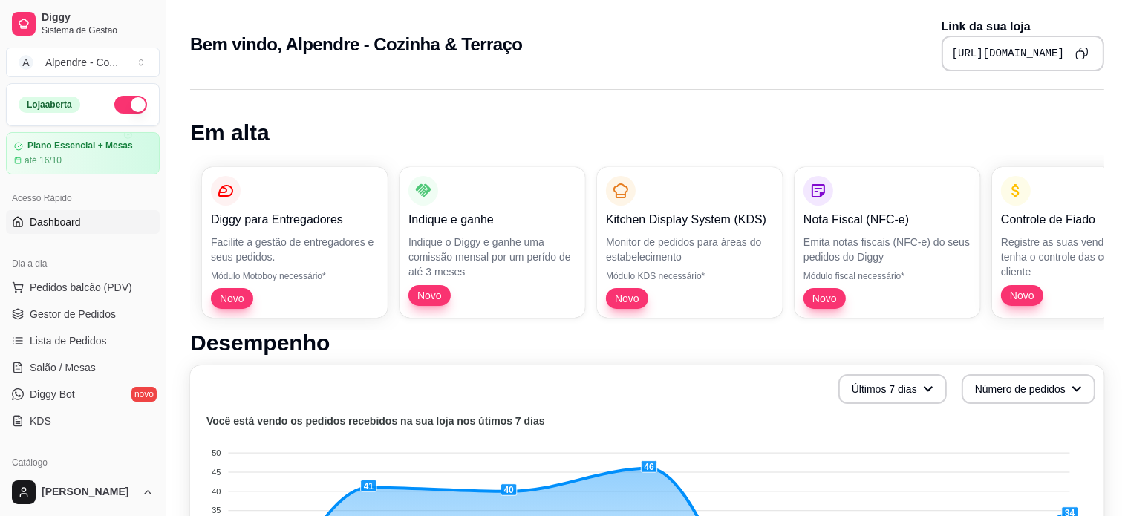
click at [61, 301] on ul "Pedidos balcão (PDV) Gestor de Pedidos Lista de Pedidos Salão / Mesas Diggy Bot…" at bounding box center [83, 354] width 154 height 157
click at [61, 308] on span "Gestor de Pedidos" at bounding box center [73, 314] width 86 height 15
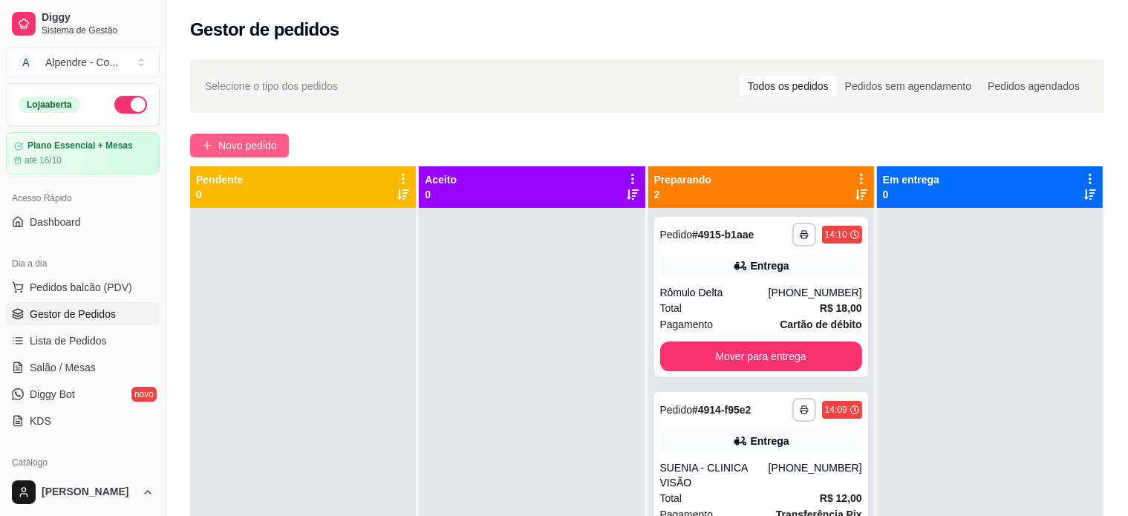
click at [250, 146] on span "Novo pedido" at bounding box center [247, 145] width 59 height 16
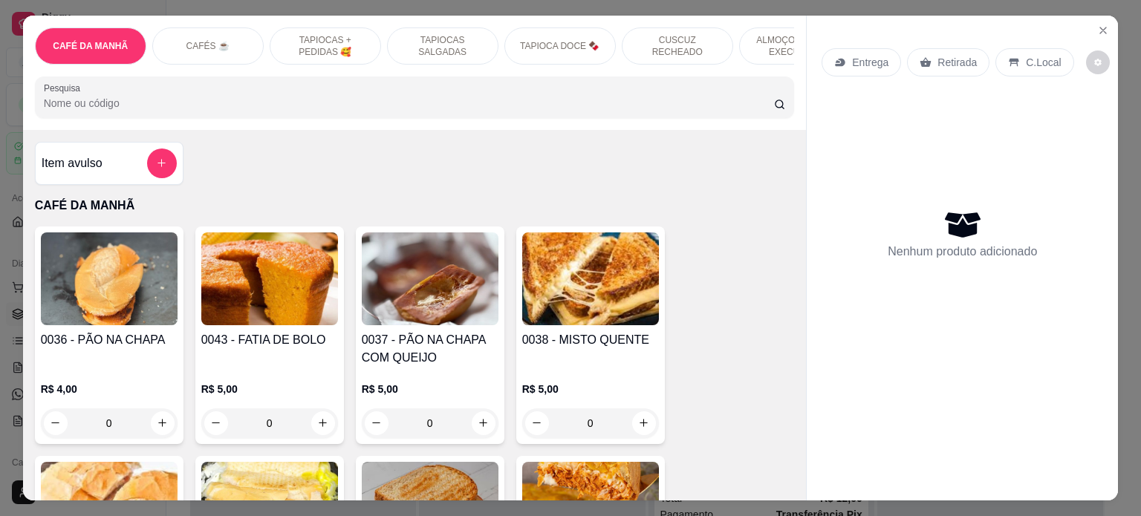
click at [761, 38] on p "ALMOÇO - PRATO EXECUTIVO" at bounding box center [795, 46] width 86 height 24
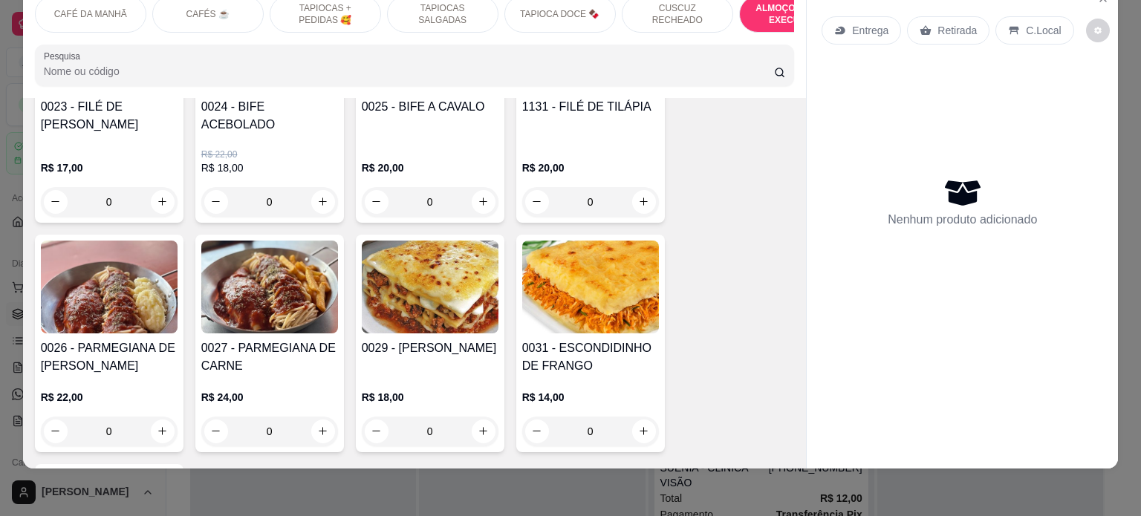
scroll to position [3195, 0]
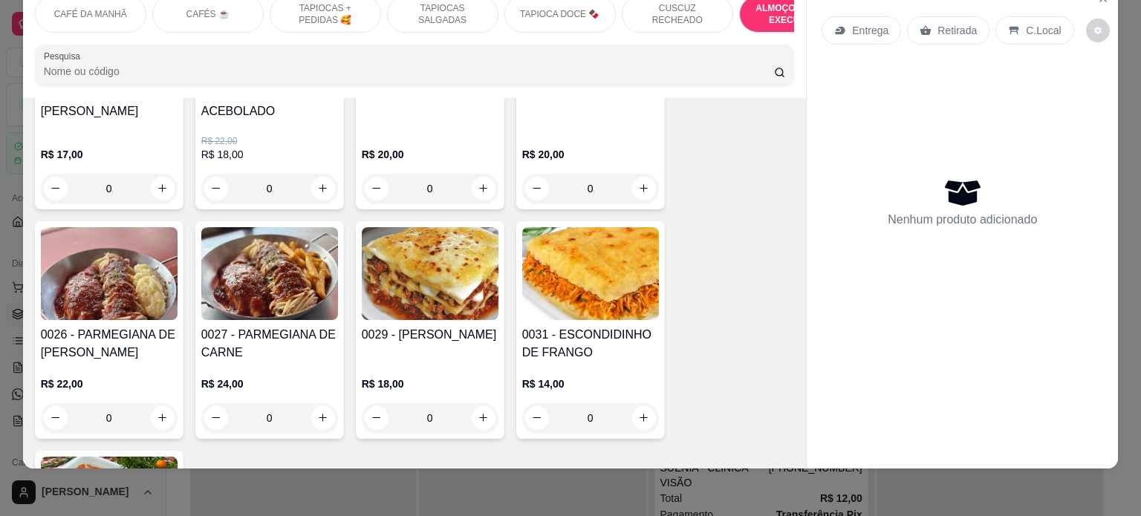
click at [638, 177] on div "0" at bounding box center [590, 189] width 137 height 30
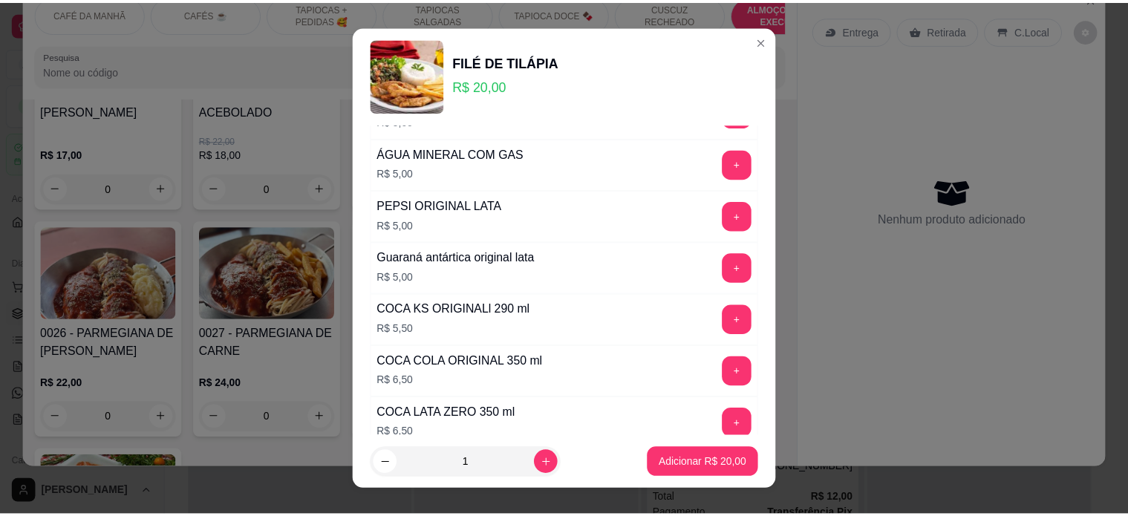
scroll to position [1189, 0]
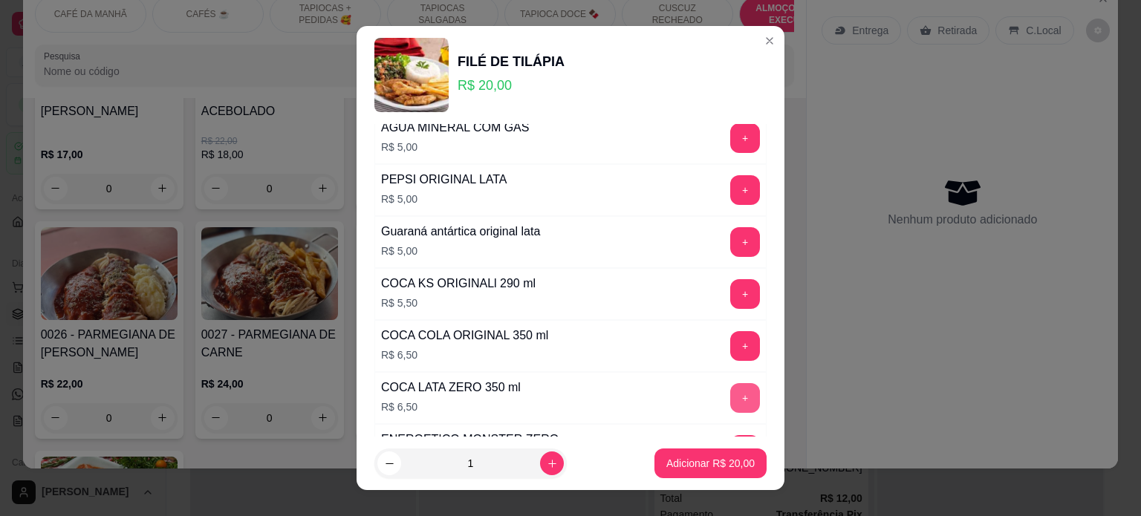
click at [730, 390] on button "+" at bounding box center [745, 398] width 30 height 30
click at [664, 397] on button "-" at bounding box center [679, 398] width 30 height 30
click at [709, 460] on p "Adicionar R$ 26,50" at bounding box center [711, 464] width 86 height 14
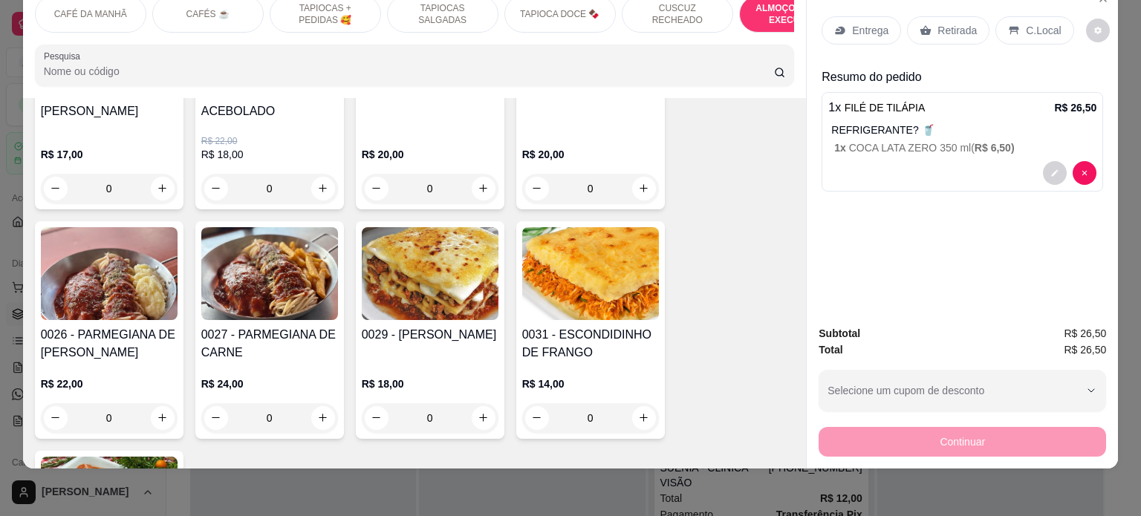
click at [1031, 26] on div "C.Local" at bounding box center [1034, 30] width 78 height 28
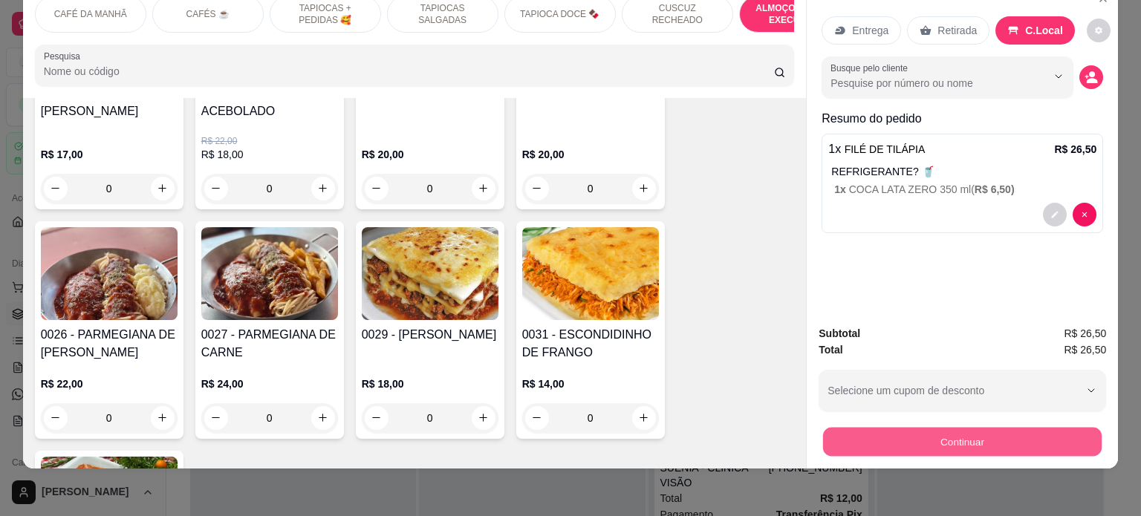
click at [988, 431] on button "Continuar" at bounding box center [962, 442] width 279 height 29
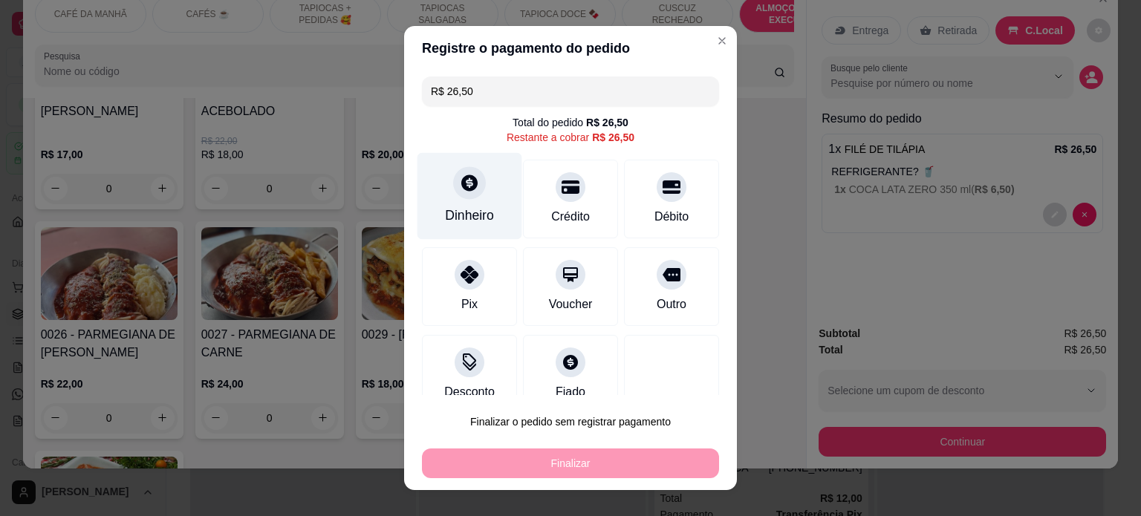
click at [467, 224] on div "Dinheiro" at bounding box center [469, 215] width 49 height 19
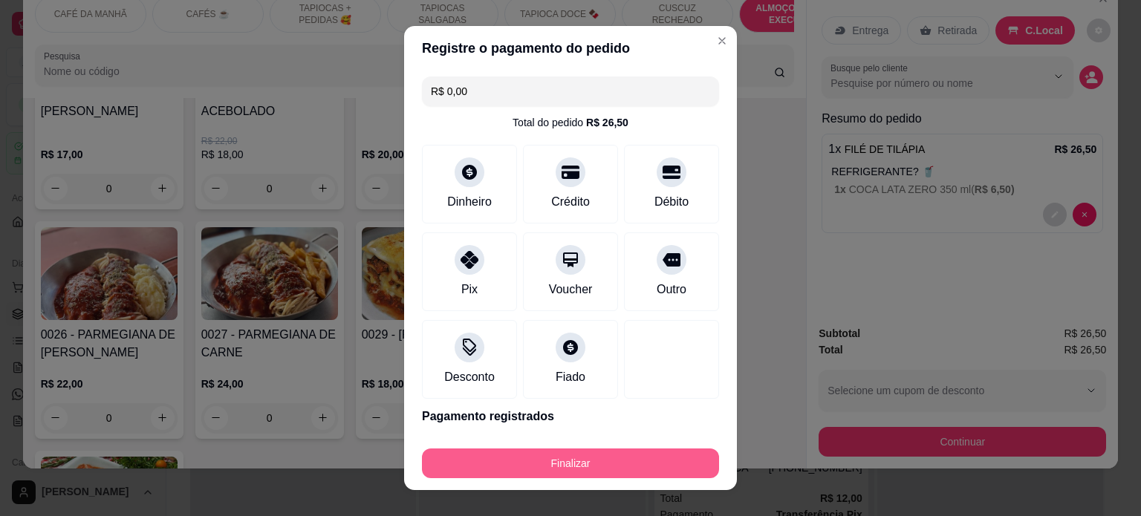
click at [565, 464] on button "Finalizar" at bounding box center [570, 464] width 297 height 30
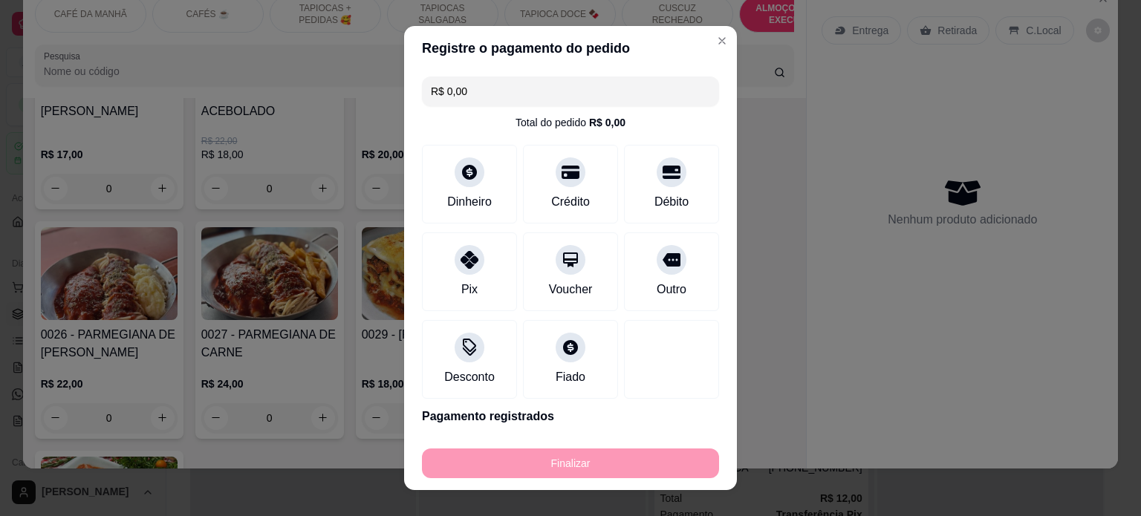
type input "-R$ 26,50"
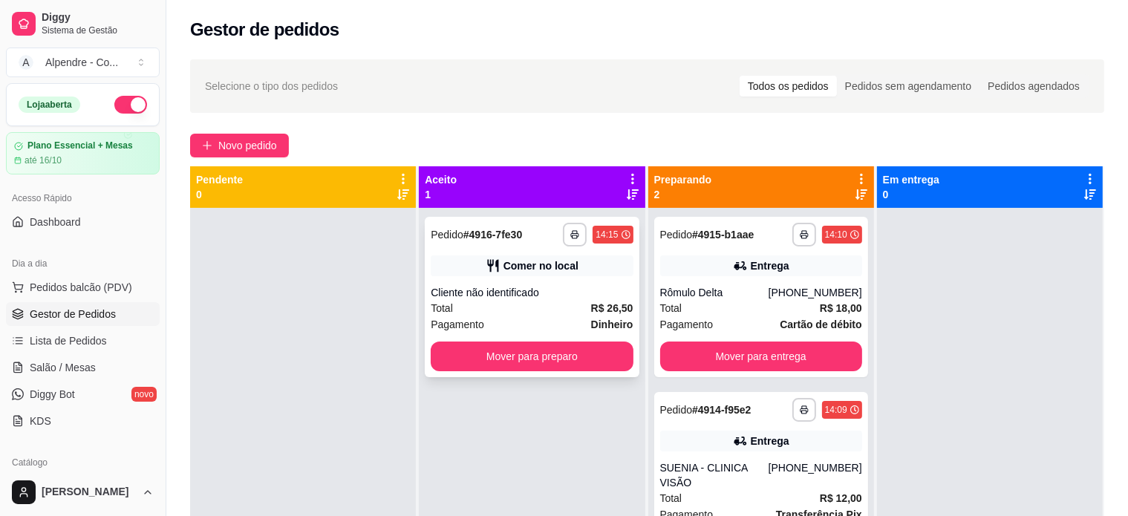
click at [517, 299] on div "Cliente não identificado" at bounding box center [532, 292] width 202 height 15
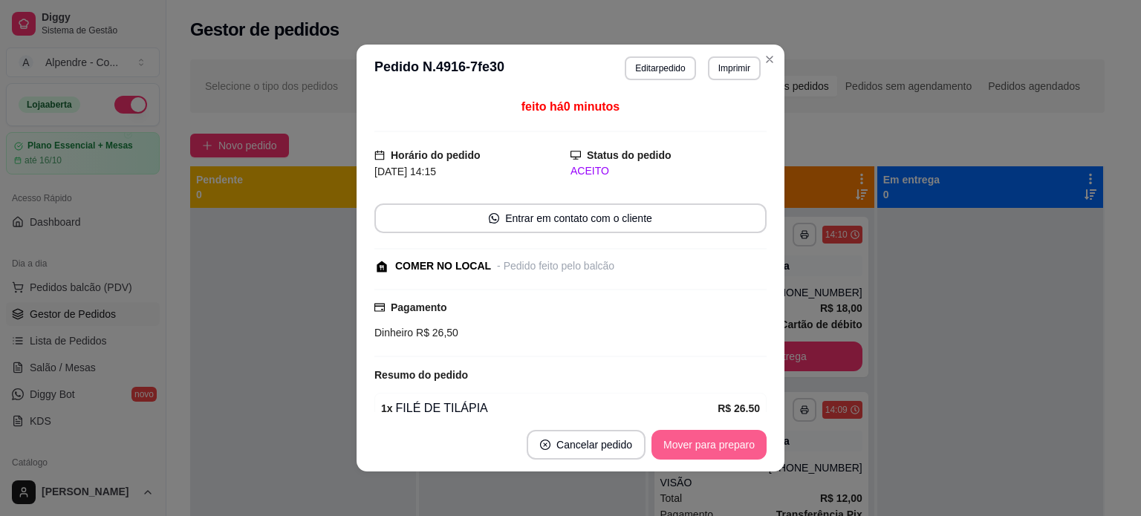
click at [726, 436] on button "Mover para preparo" at bounding box center [708, 445] width 115 height 30
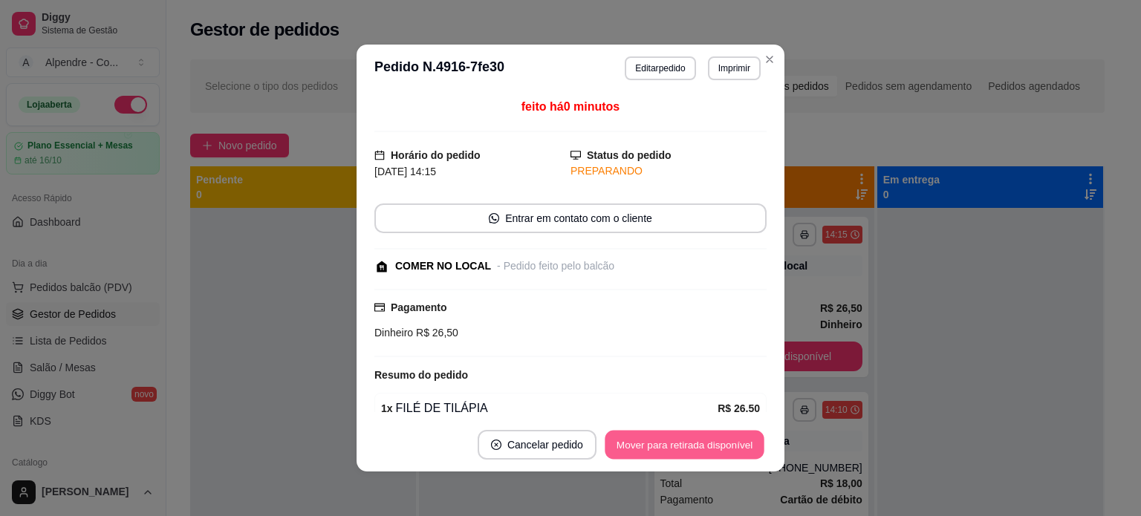
click at [726, 436] on button "Mover para retirada disponível" at bounding box center [684, 445] width 159 height 29
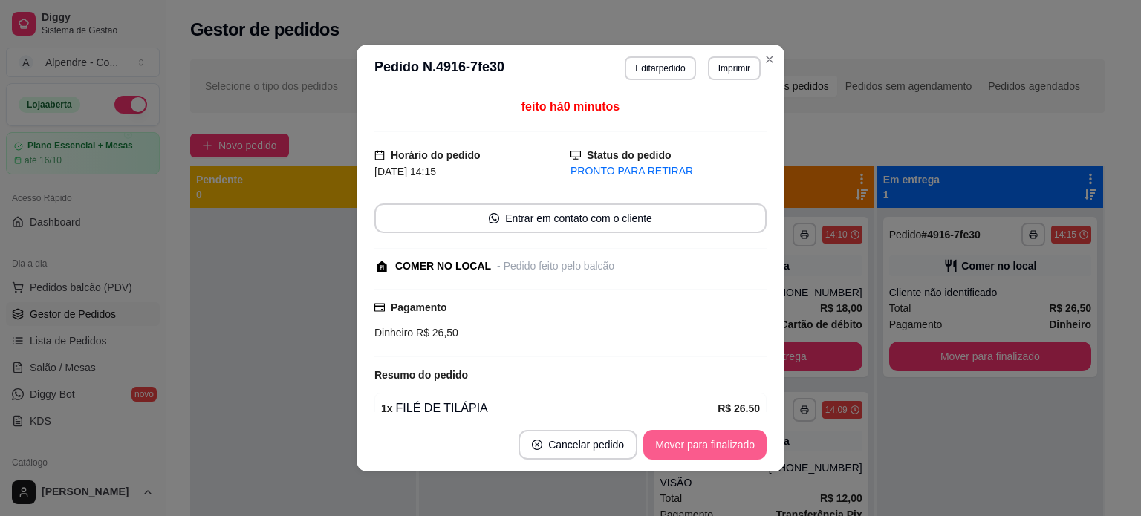
click at [726, 441] on button "Mover para finalizado" at bounding box center [704, 445] width 123 height 30
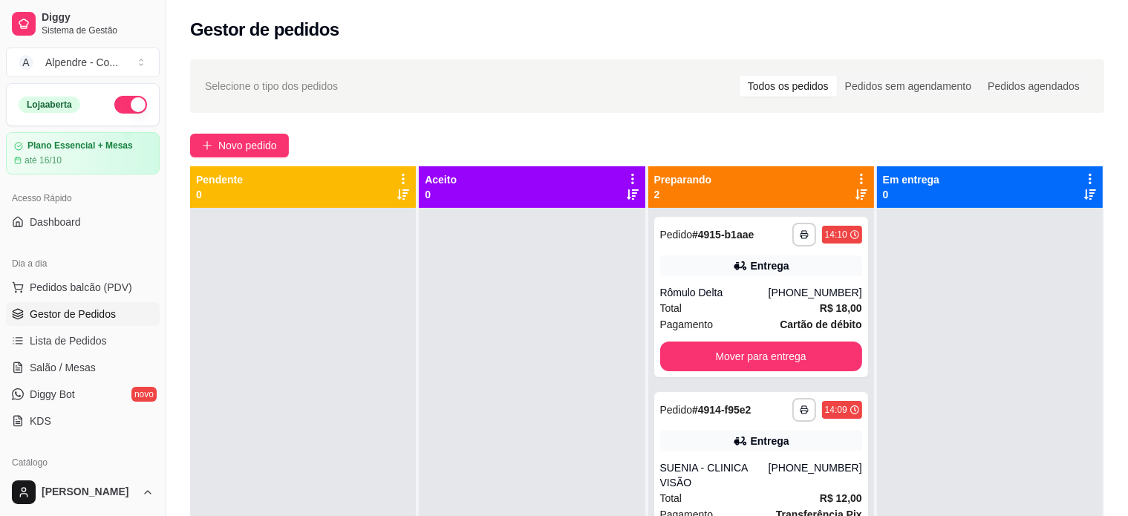
scroll to position [42, 0]
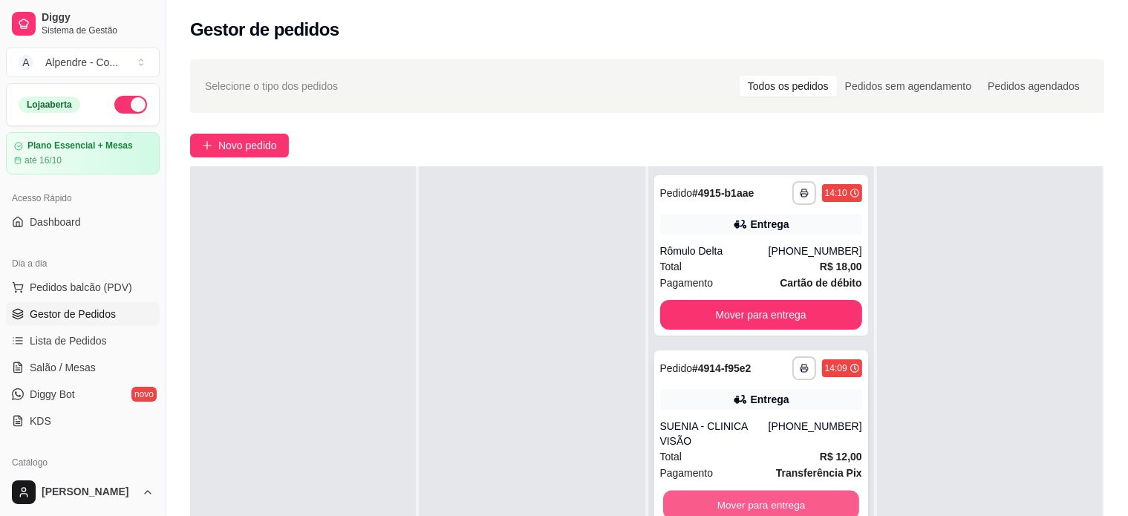
click at [748, 491] on button "Mover para entrega" at bounding box center [761, 505] width 196 height 29
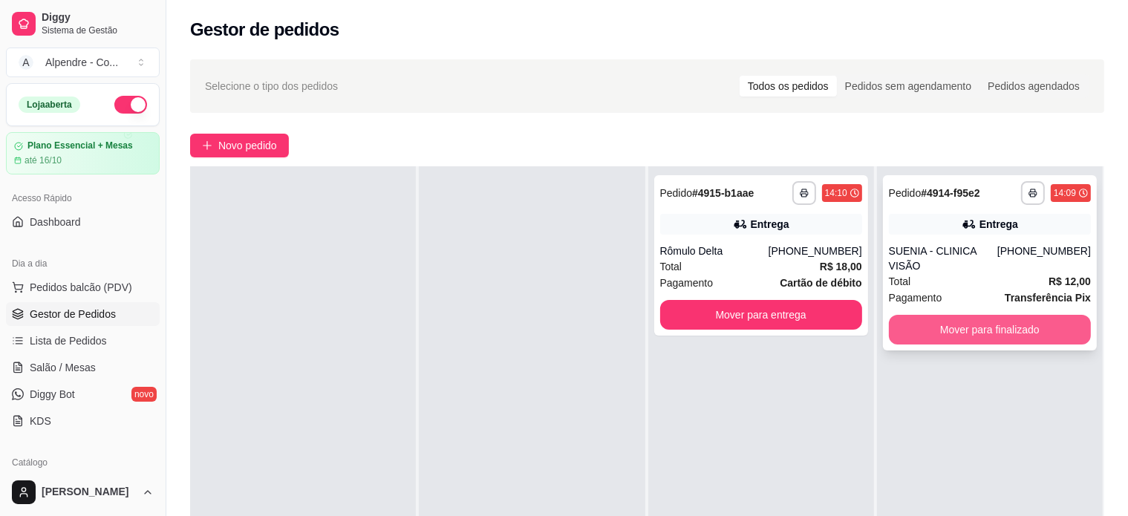
click at [968, 315] on button "Mover para finalizado" at bounding box center [990, 330] width 202 height 30
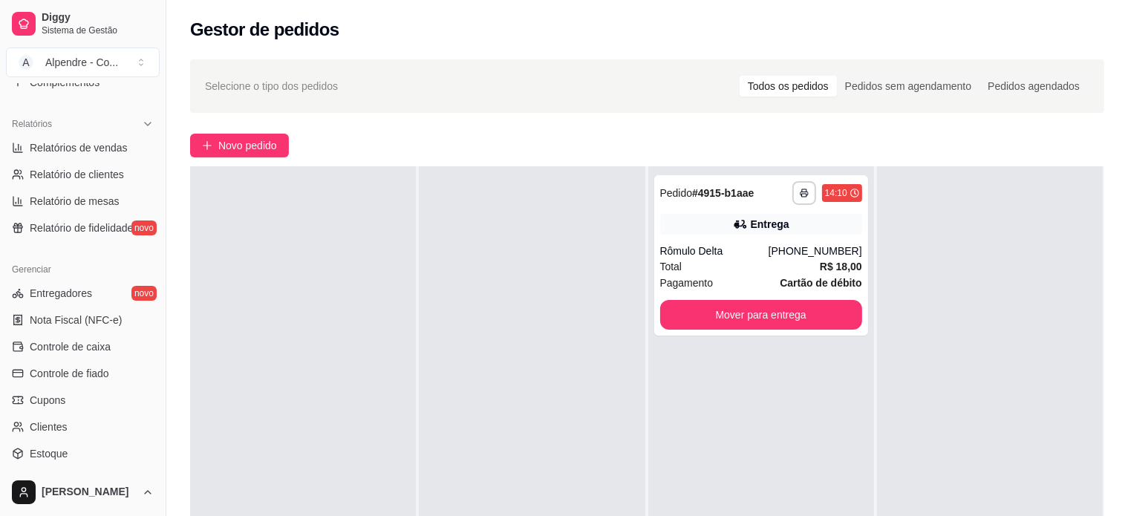
scroll to position [520, 0]
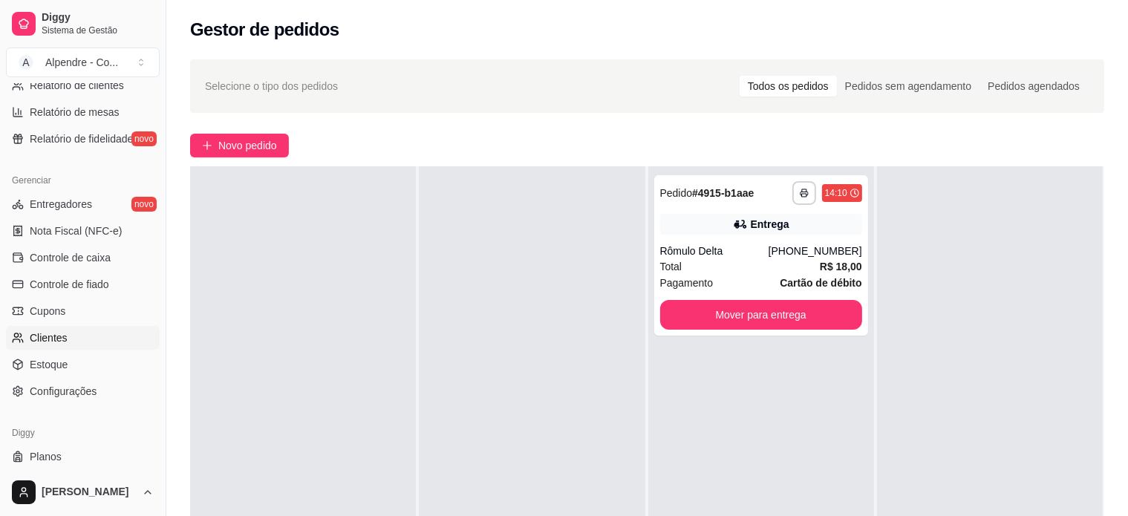
click at [56, 337] on span "Clientes" at bounding box center [49, 338] width 38 height 15
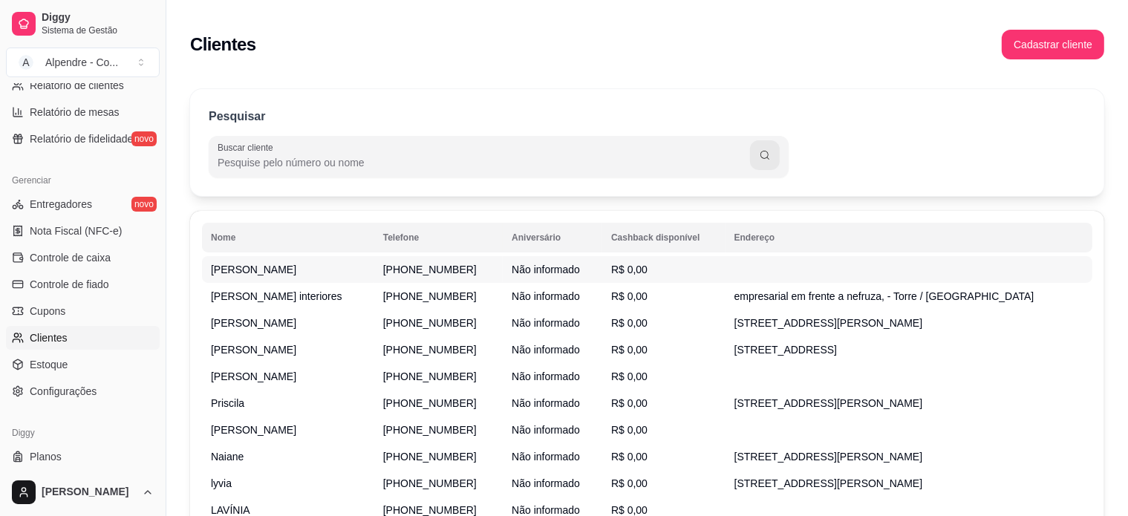
click at [342, 261] on td "[PERSON_NAME]" at bounding box center [288, 269] width 172 height 27
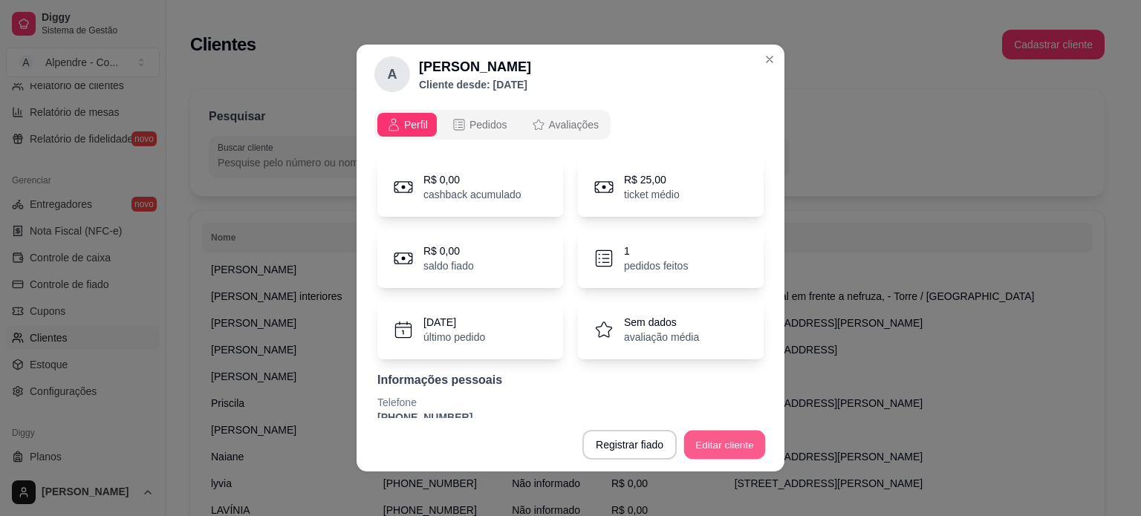
click at [719, 446] on button "Editar cliente" at bounding box center [725, 445] width 82 height 29
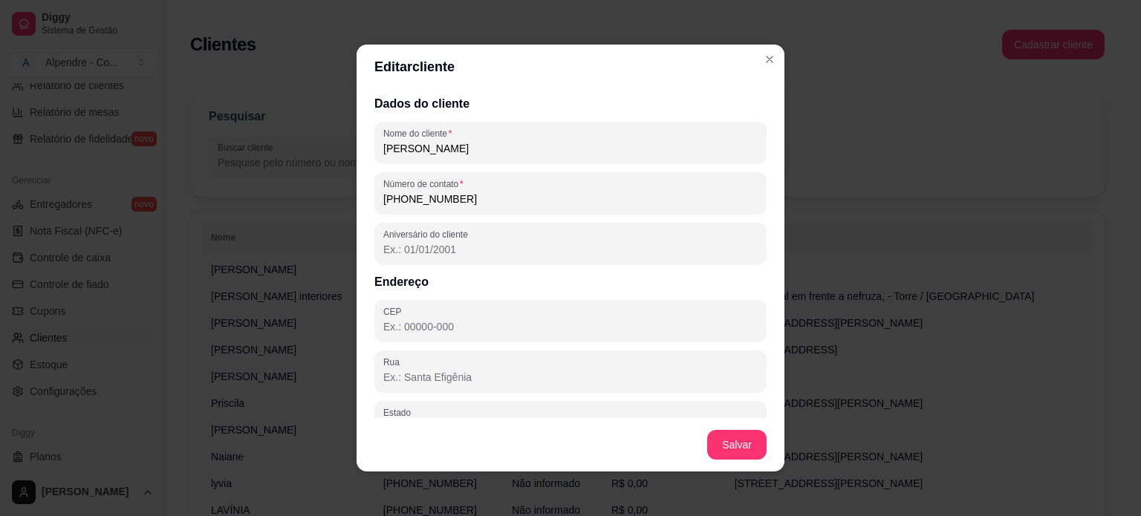
drag, startPoint x: 428, startPoint y: 149, endPoint x: 386, endPoint y: 148, distance: 42.4
click at [386, 148] on input "[PERSON_NAME]" at bounding box center [570, 148] width 374 height 15
type input "[PERSON_NAME]"
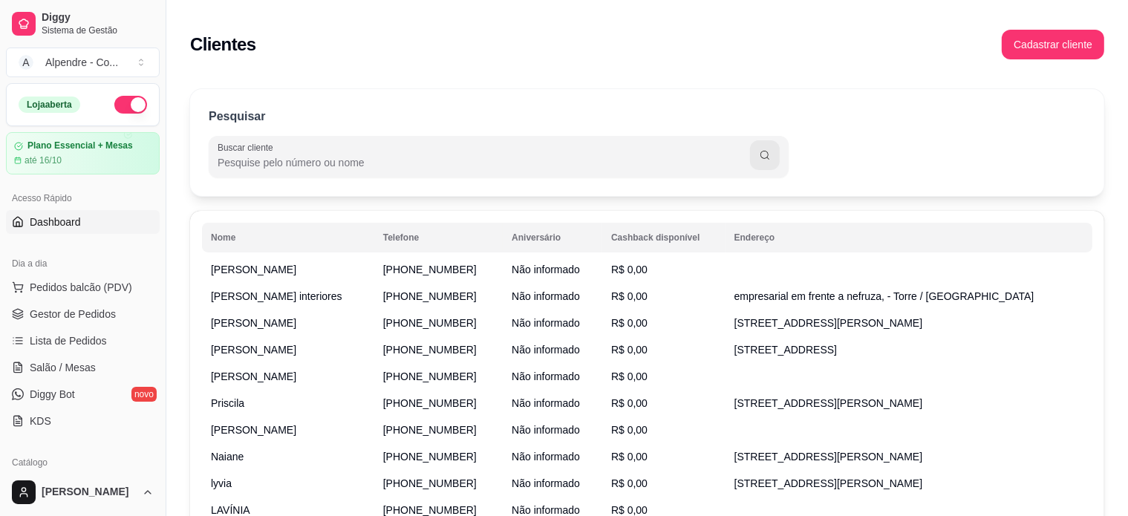
click at [65, 225] on span "Dashboard" at bounding box center [55, 222] width 51 height 15
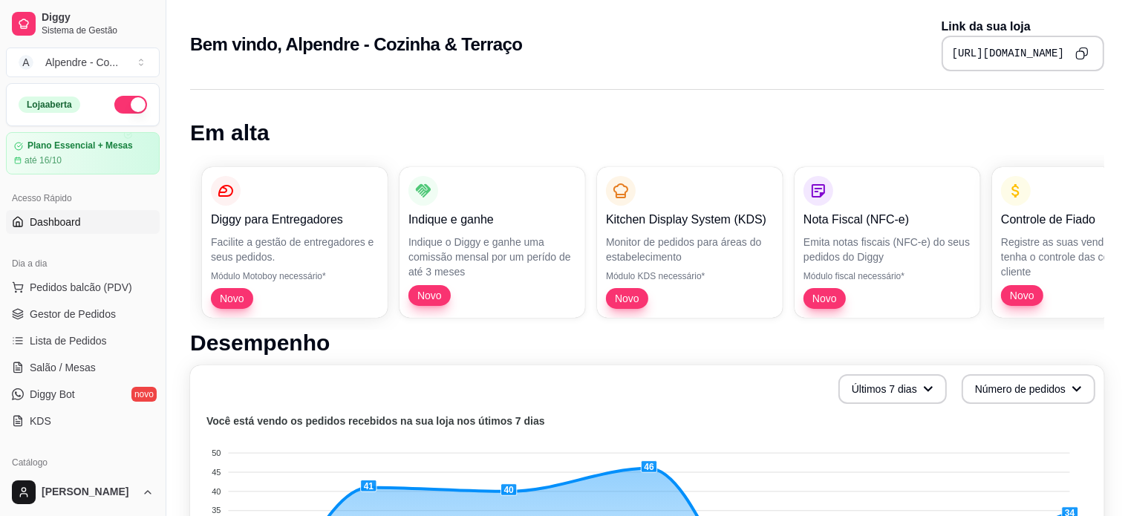
click at [6, 210] on link "Dashboard" at bounding box center [83, 222] width 154 height 24
click at [70, 311] on span "Gestor de Pedidos" at bounding box center [73, 314] width 86 height 15
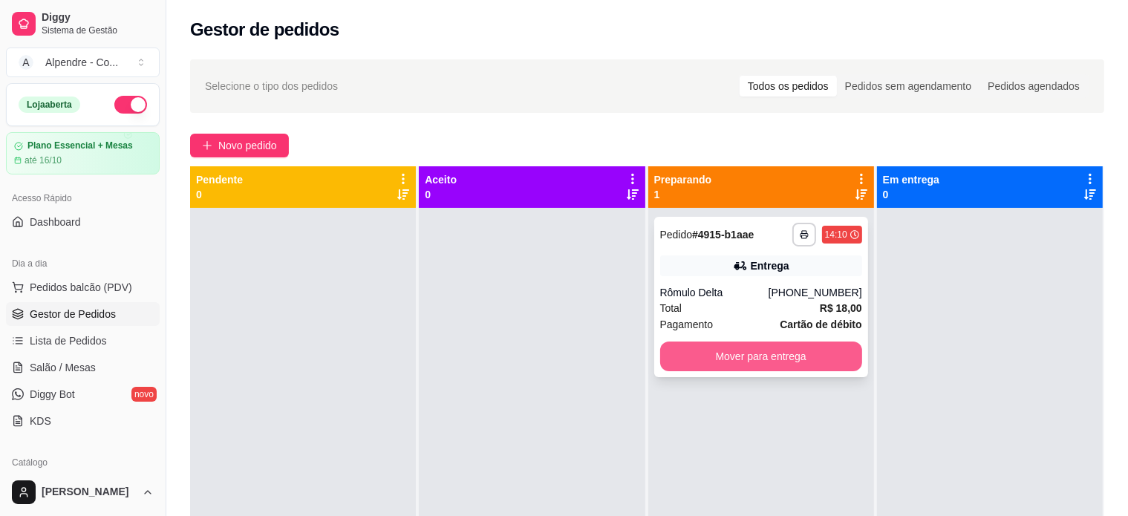
click at [745, 353] on button "Mover para entrega" at bounding box center [761, 357] width 202 height 30
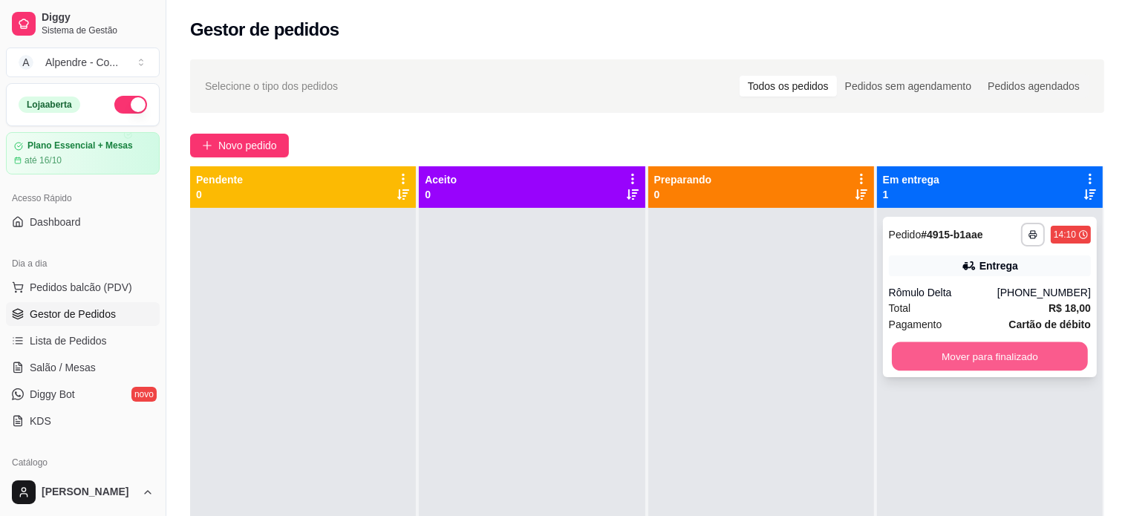
click at [1004, 350] on button "Mover para finalizado" at bounding box center [990, 356] width 196 height 29
